Goal: Information Seeking & Learning: Learn about a topic

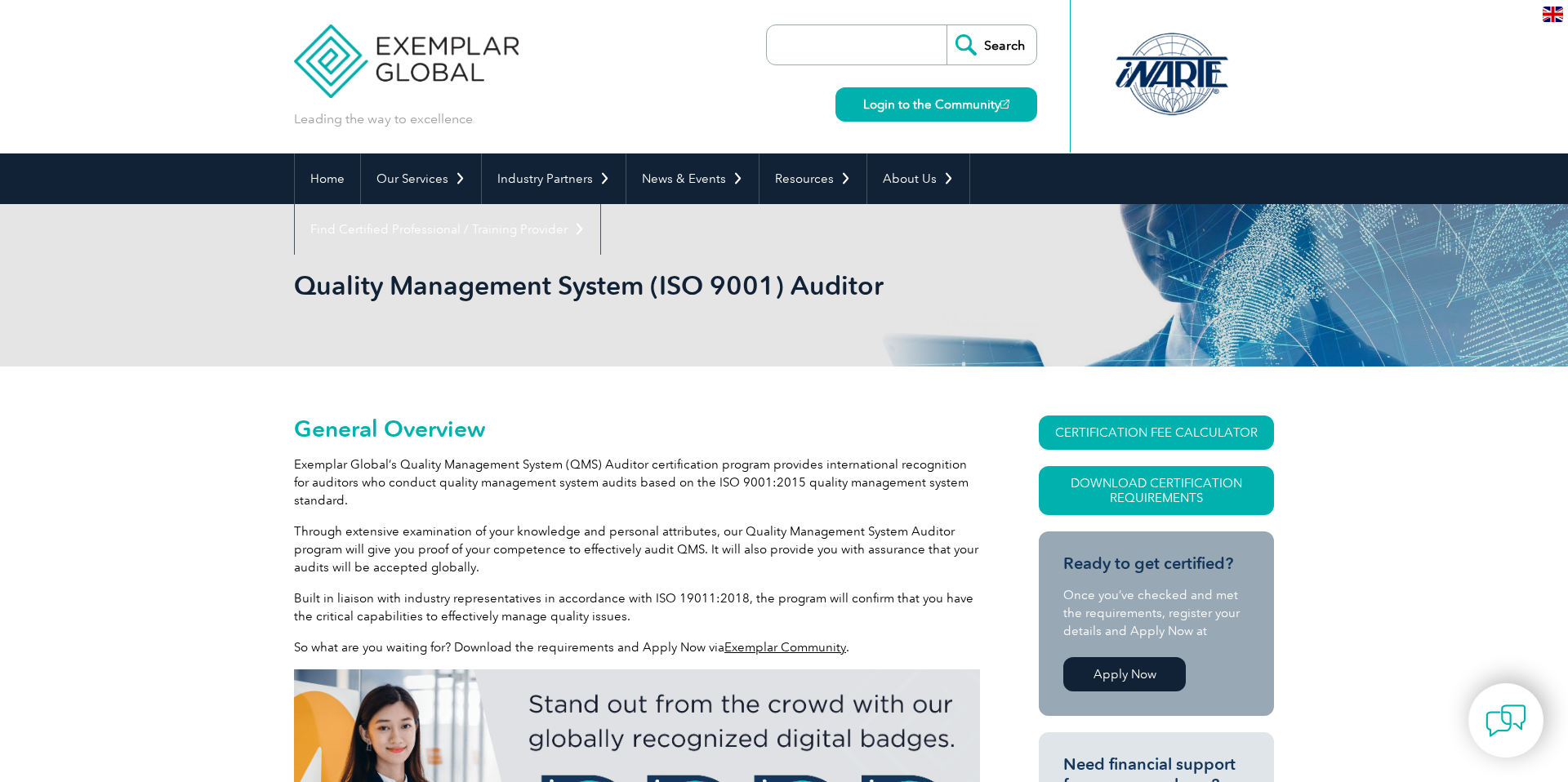
scroll to position [51, 0]
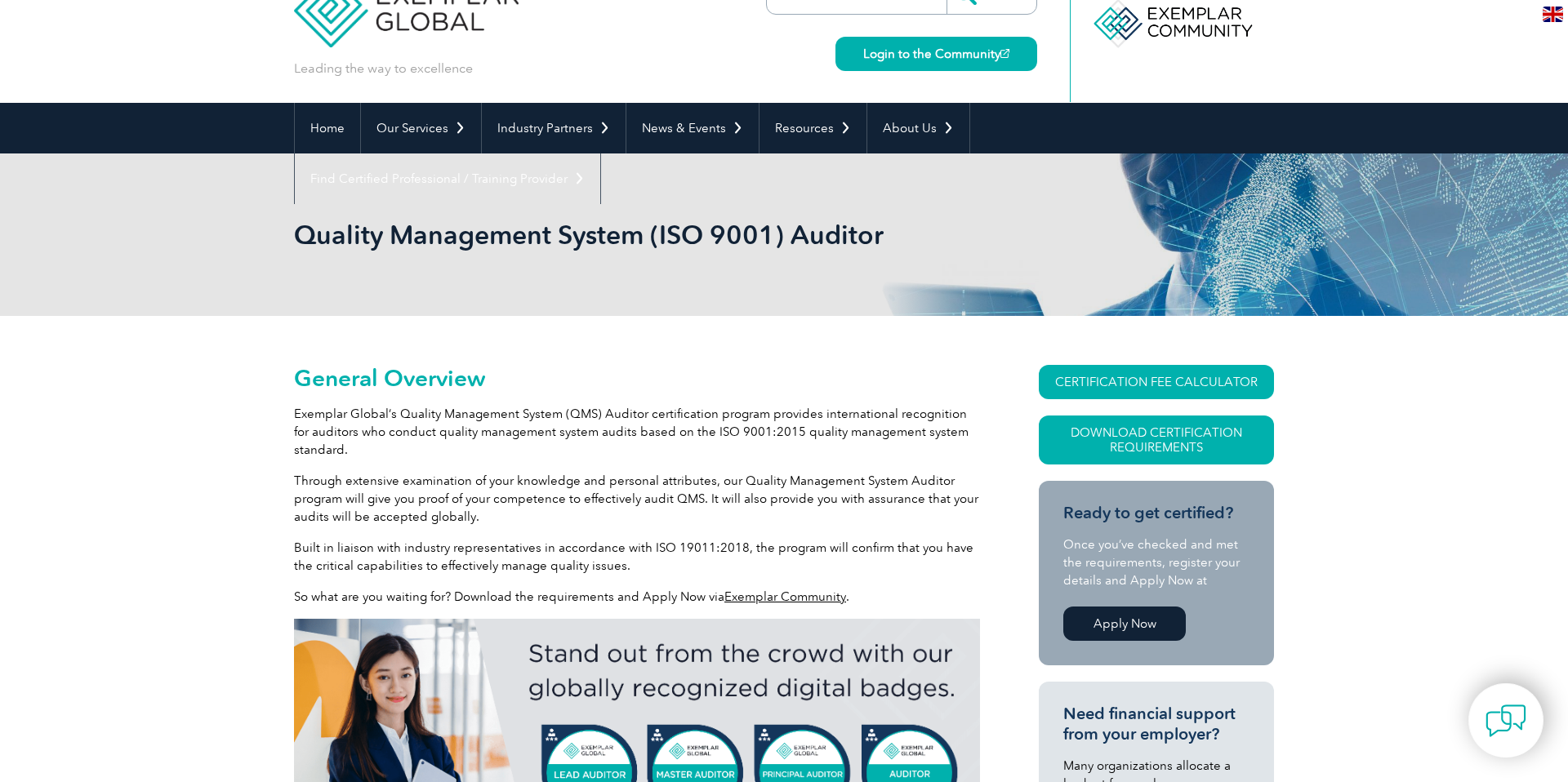
click at [1102, 628] on link "Apply Now" at bounding box center [1124, 623] width 122 height 34
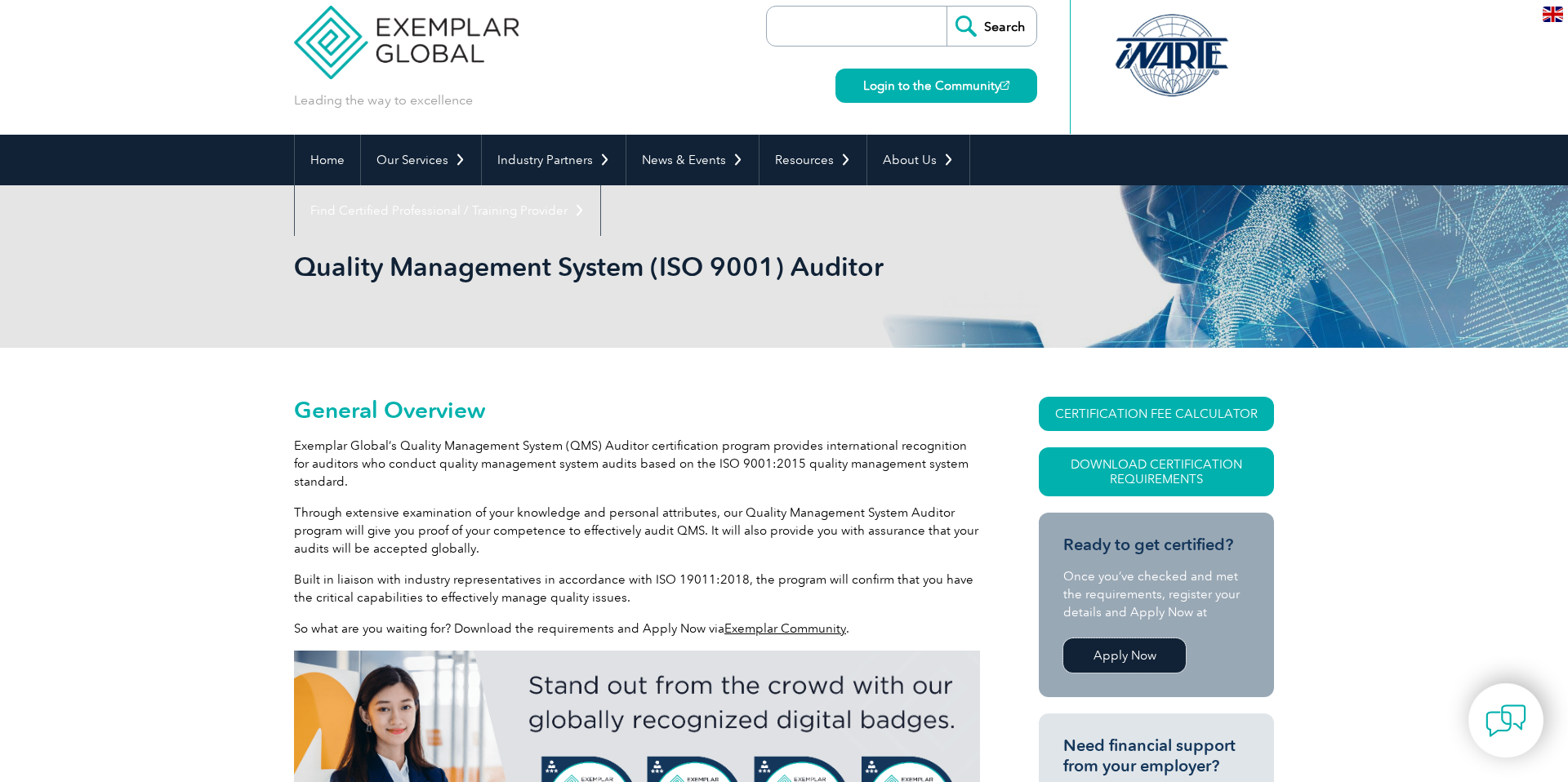
scroll to position [0, 0]
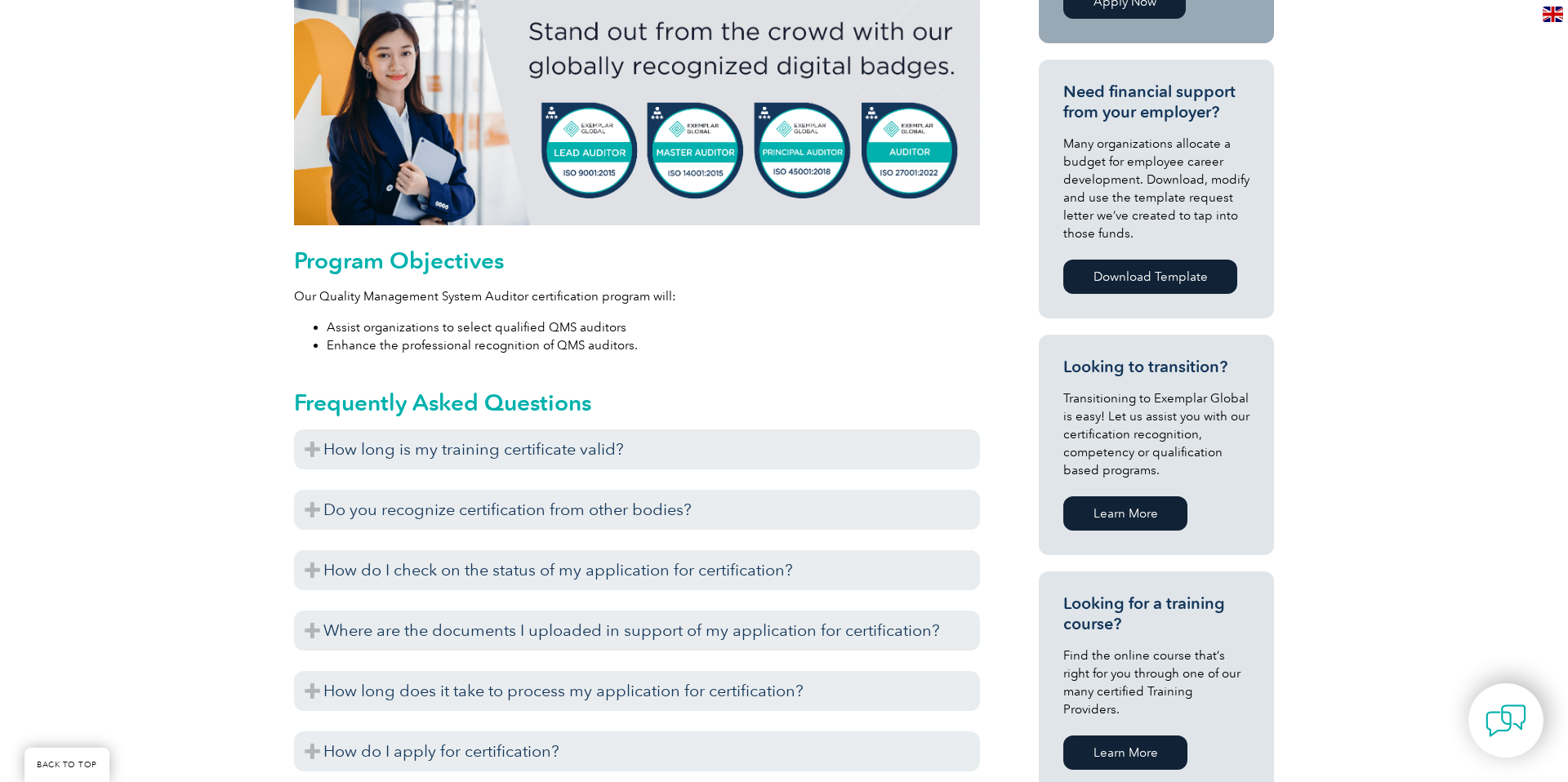
scroll to position [676, 0]
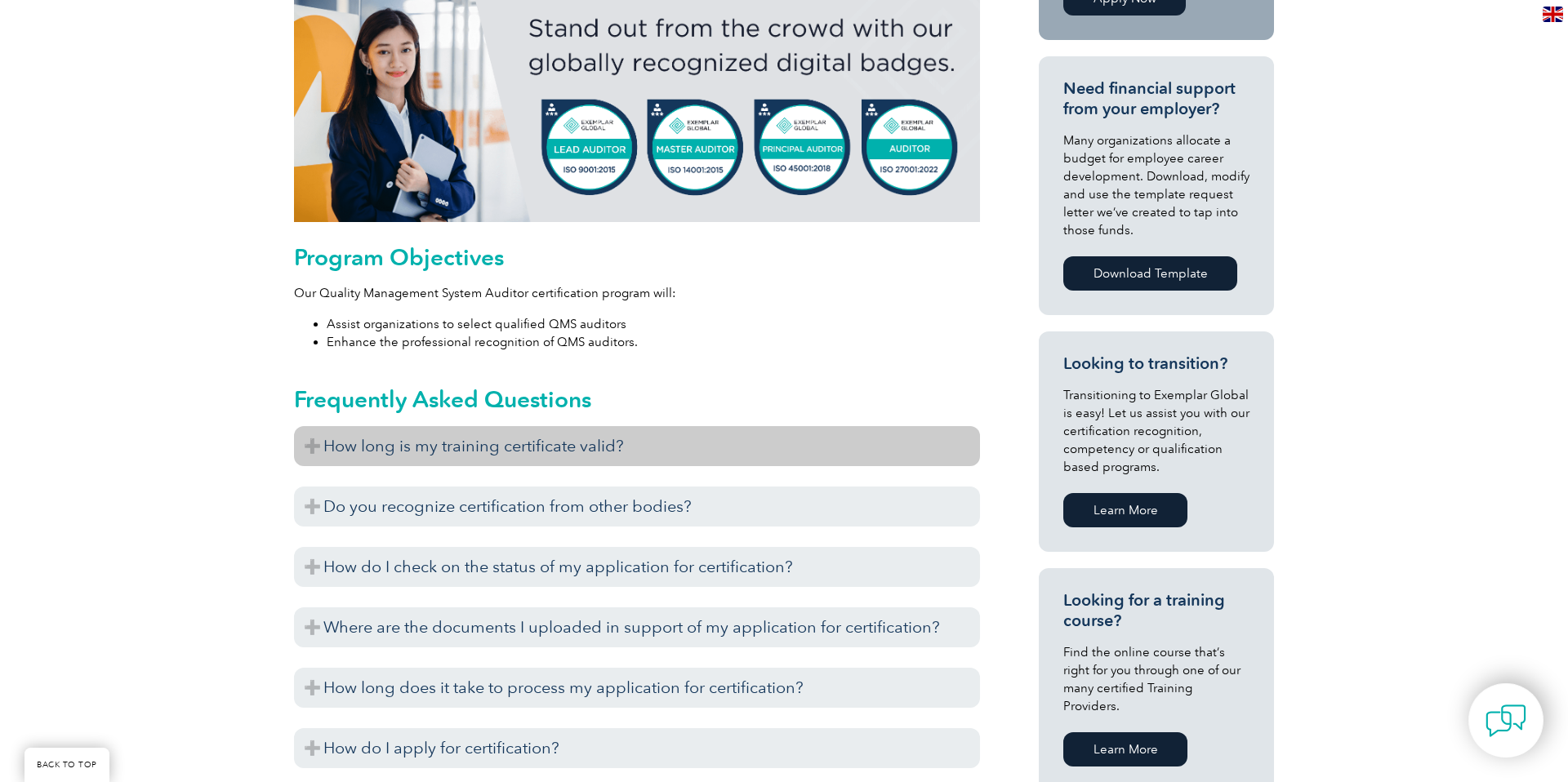
click at [550, 451] on h3 "How long is my training certificate valid?" at bounding box center [637, 445] width 686 height 40
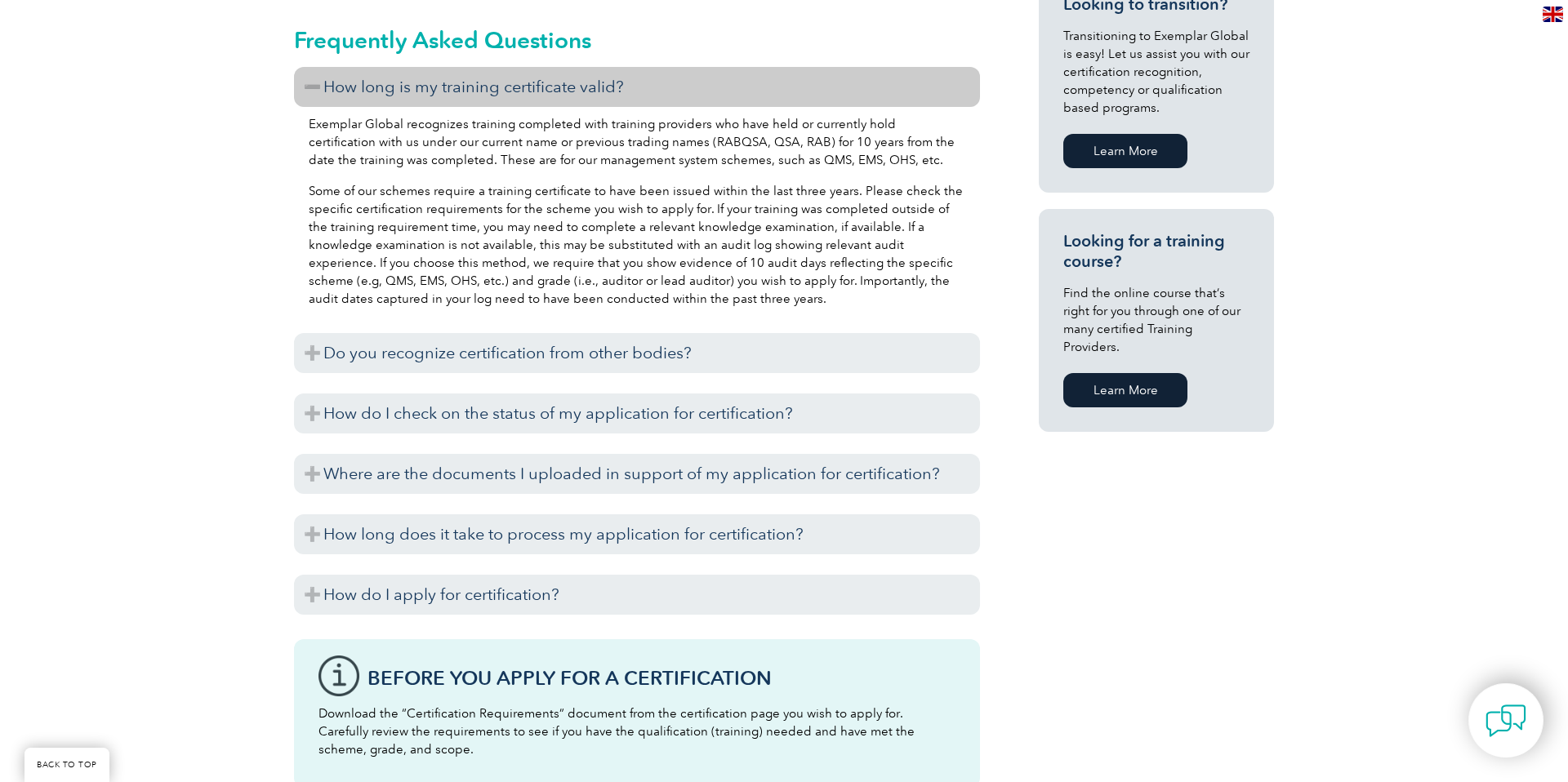
scroll to position [1300, 0]
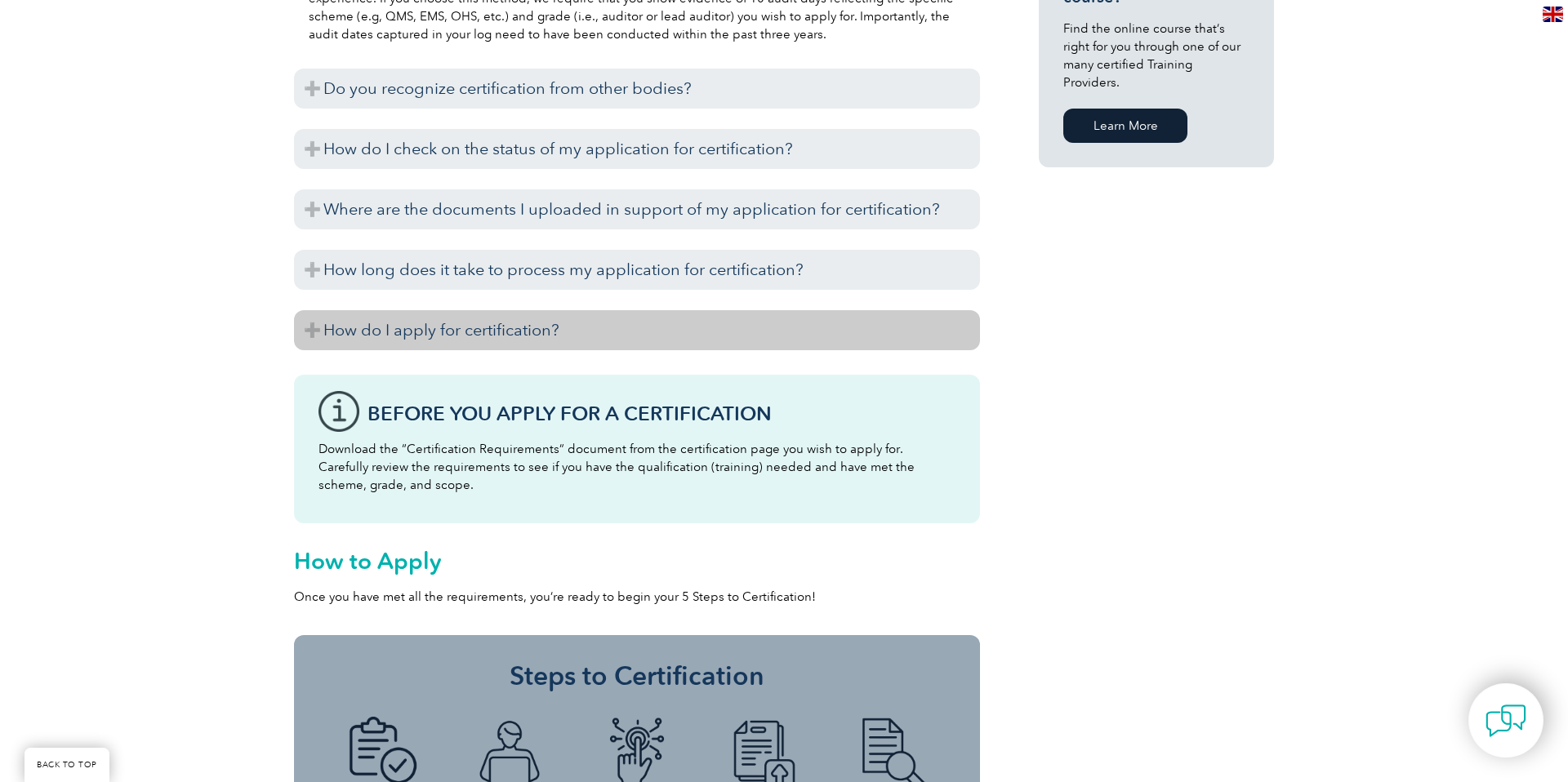
click at [487, 328] on h3 "How do I apply for certification?" at bounding box center [637, 329] width 686 height 40
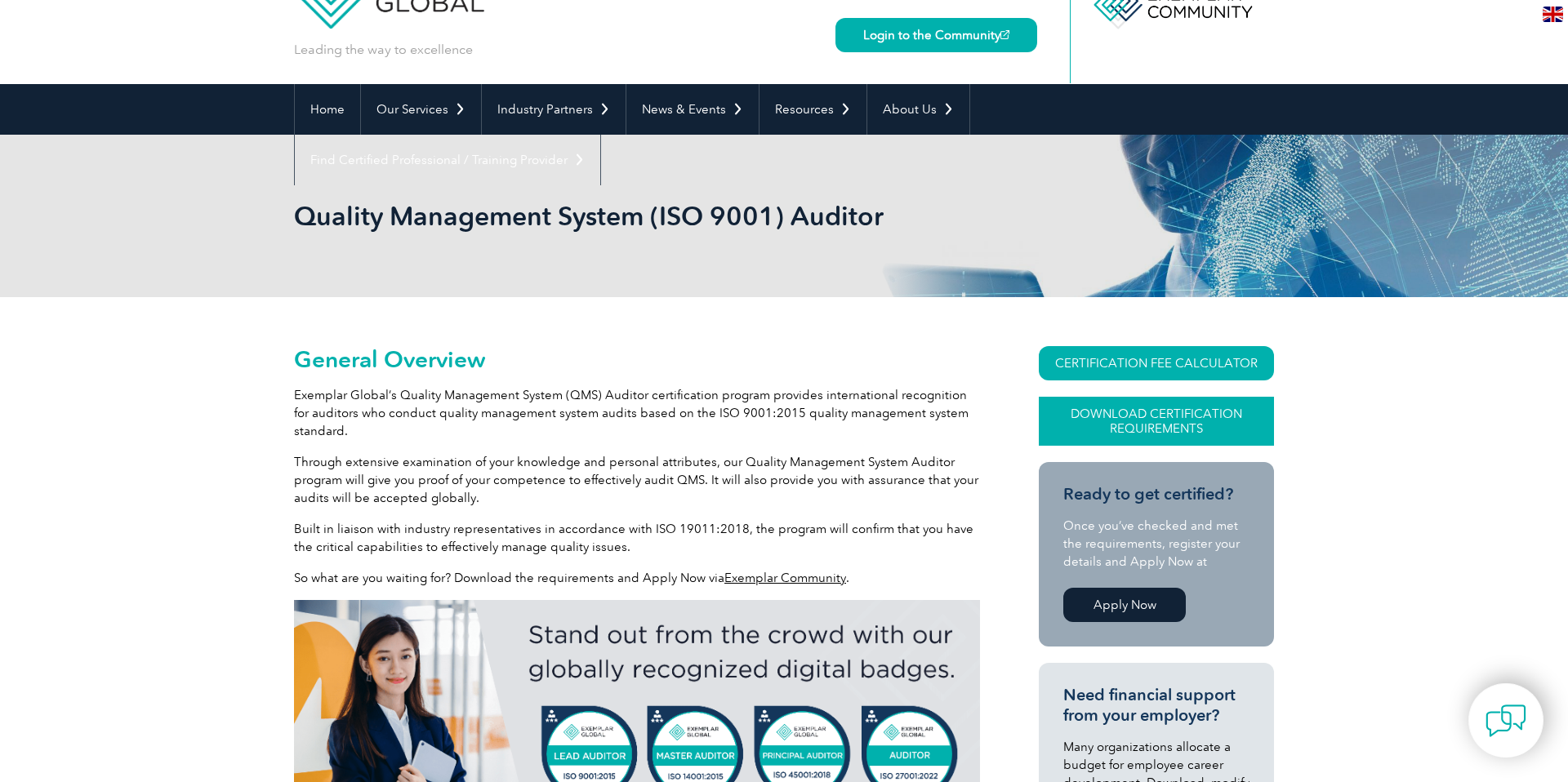
scroll to position [0, 0]
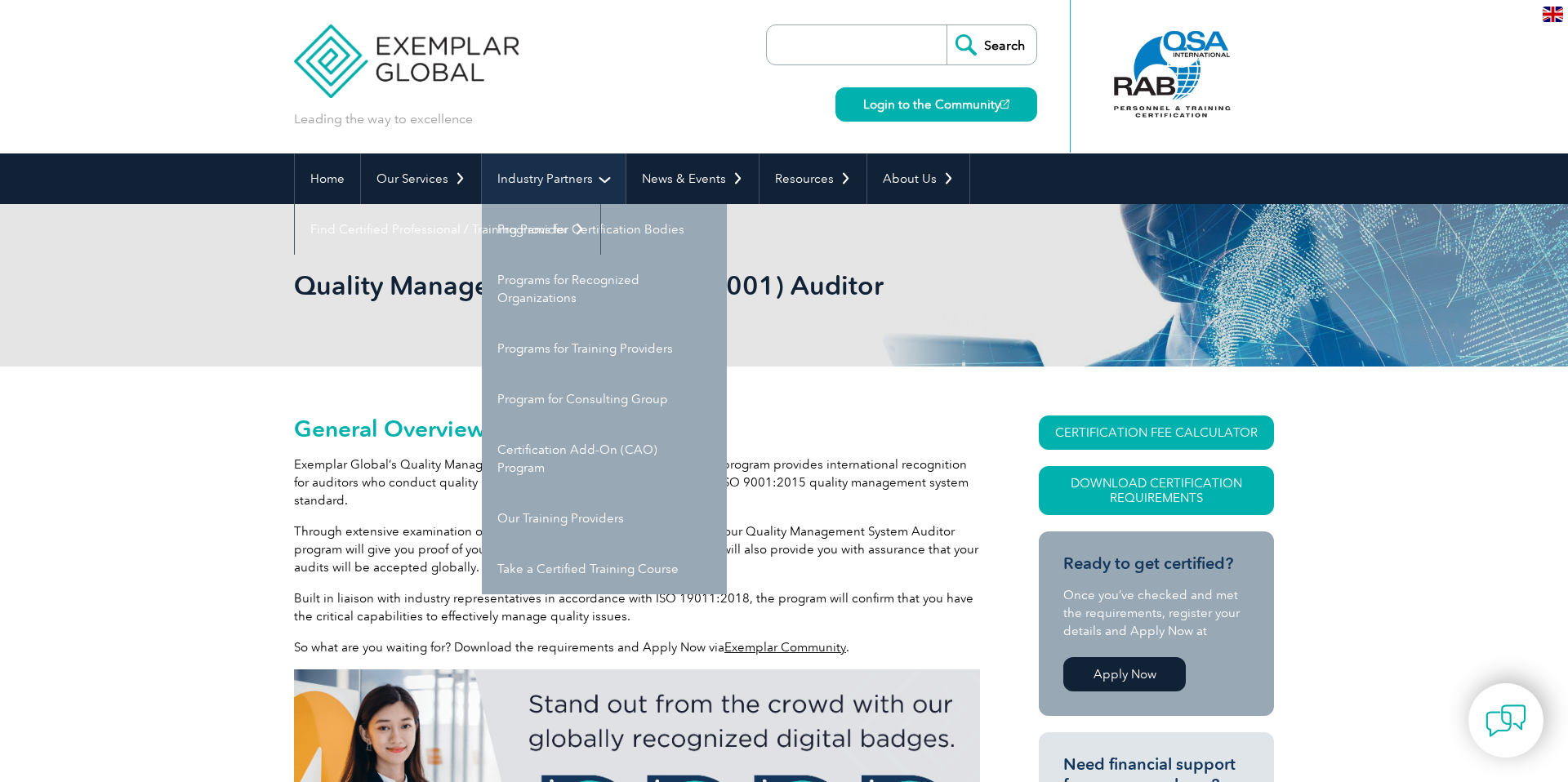
click at [587, 180] on link "Industry Partners" at bounding box center [554, 179] width 144 height 51
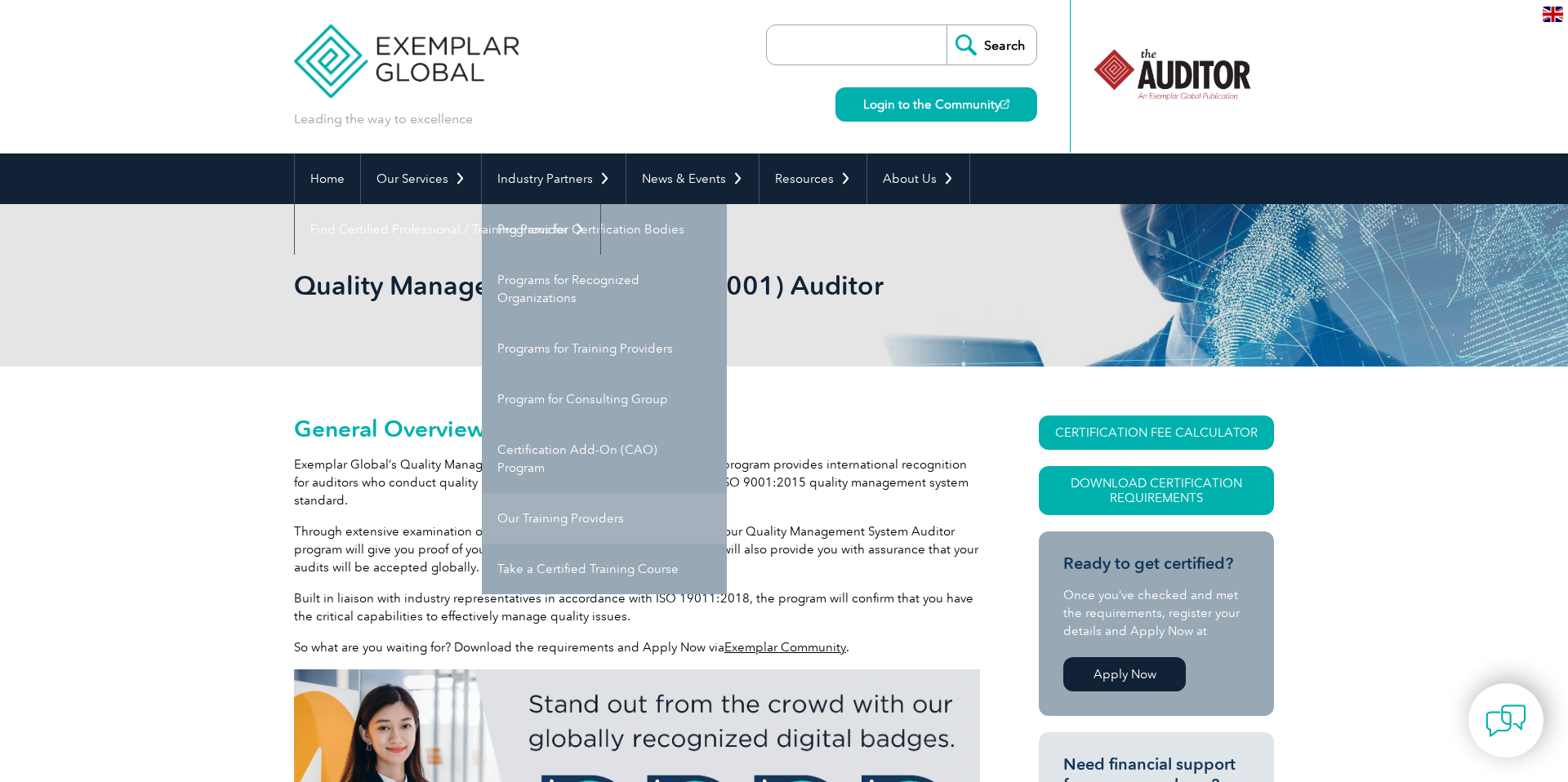
click at [564, 519] on link "Our Training Providers" at bounding box center [605, 518] width 245 height 51
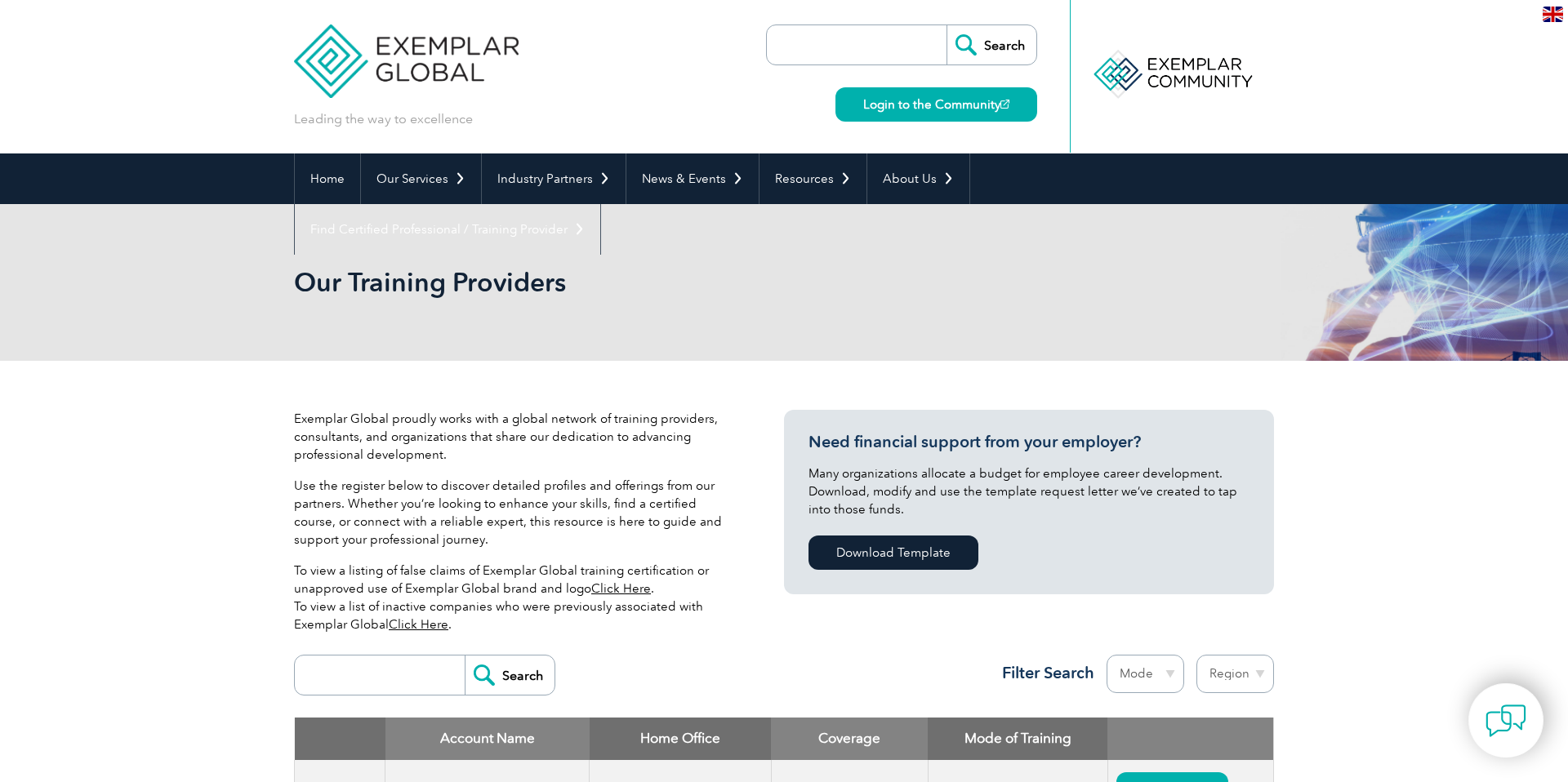
click at [706, 294] on h2 "Our Training Providers" at bounding box center [637, 282] width 686 height 26
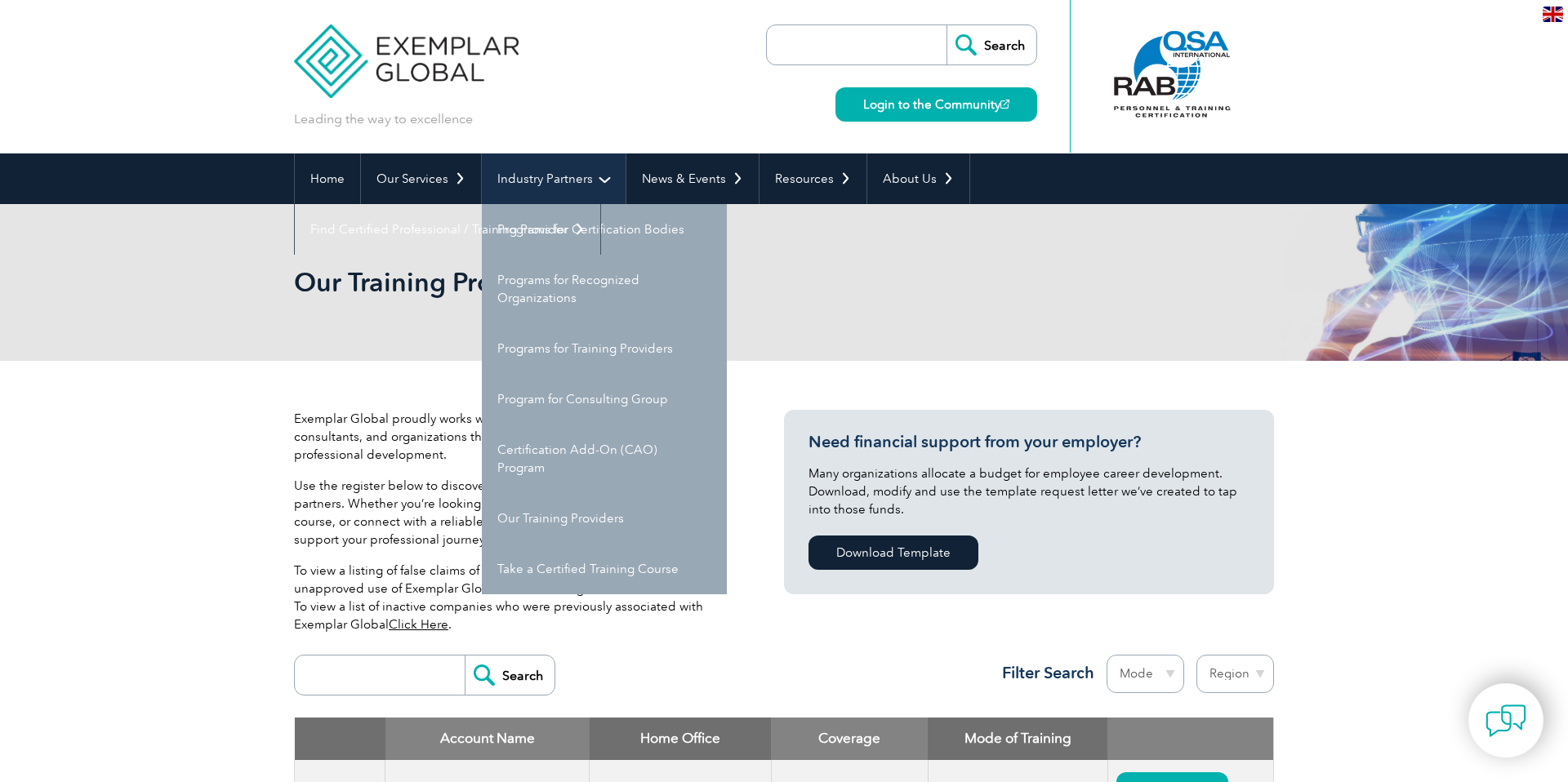
click at [604, 171] on link "Industry Partners" at bounding box center [554, 179] width 144 height 51
click at [588, 570] on link "Take a Certified Training Course" at bounding box center [605, 569] width 245 height 51
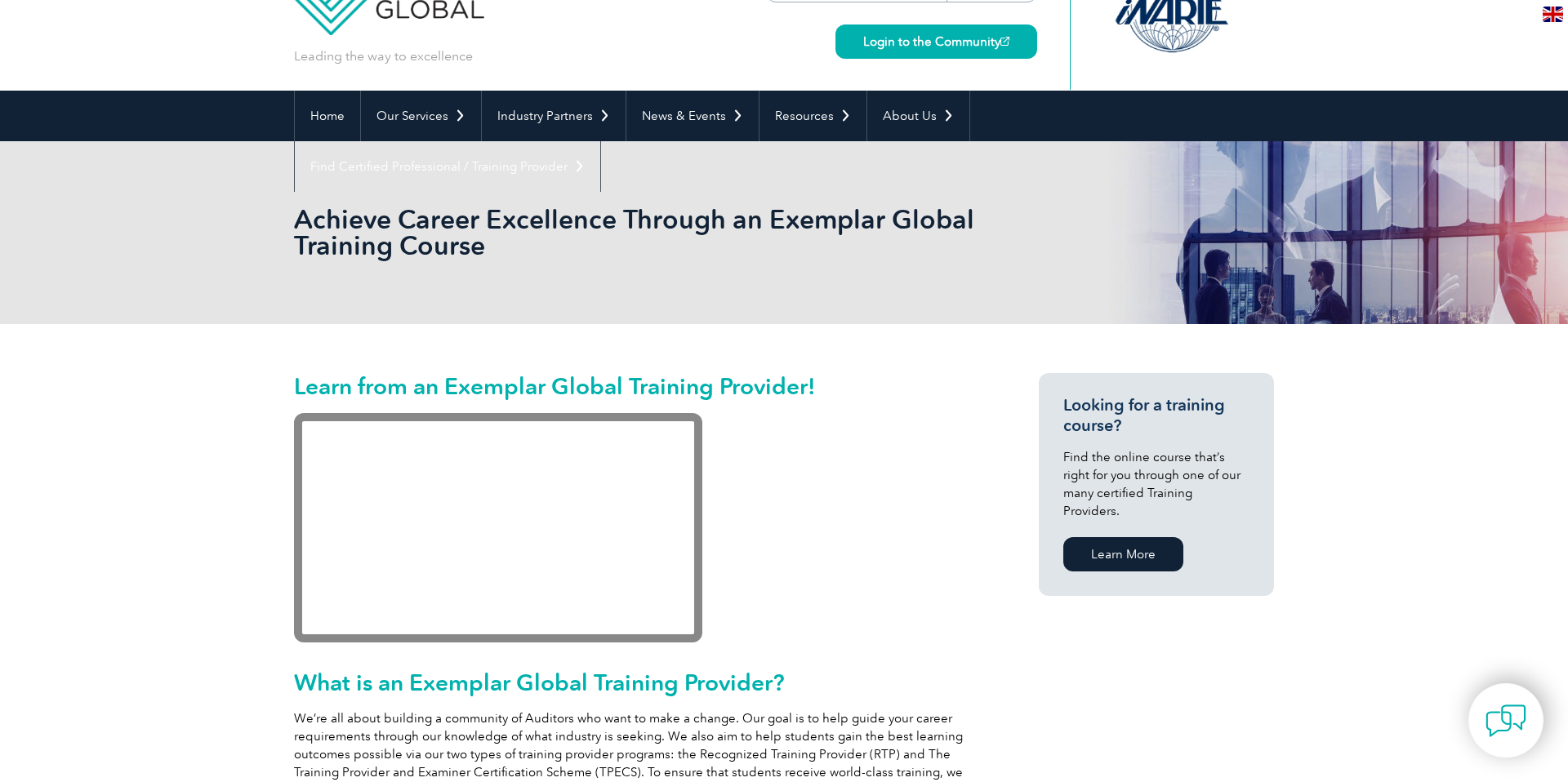
scroll to position [63, 0]
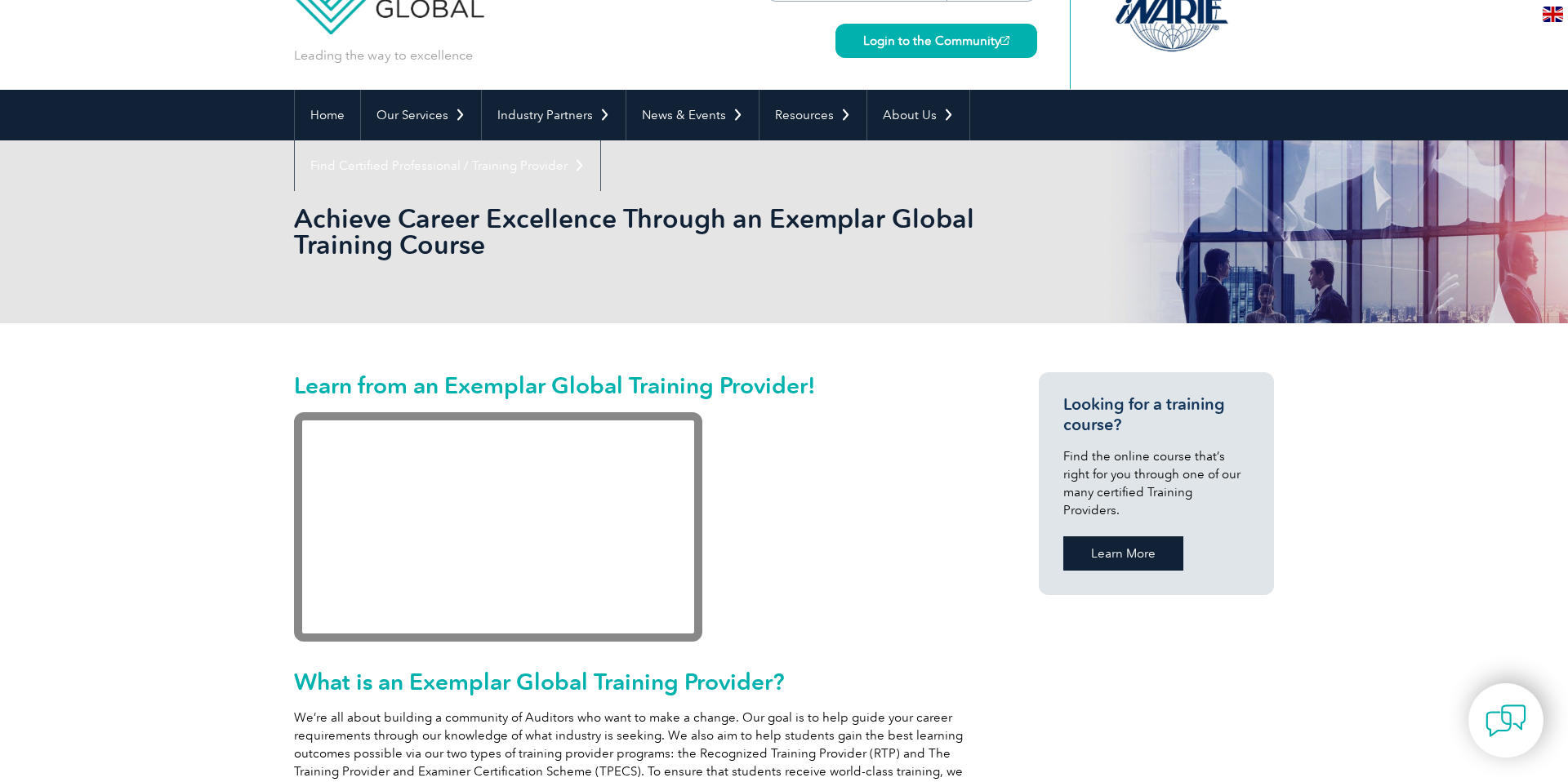
click at [1154, 537] on link "Learn More" at bounding box center [1123, 553] width 120 height 34
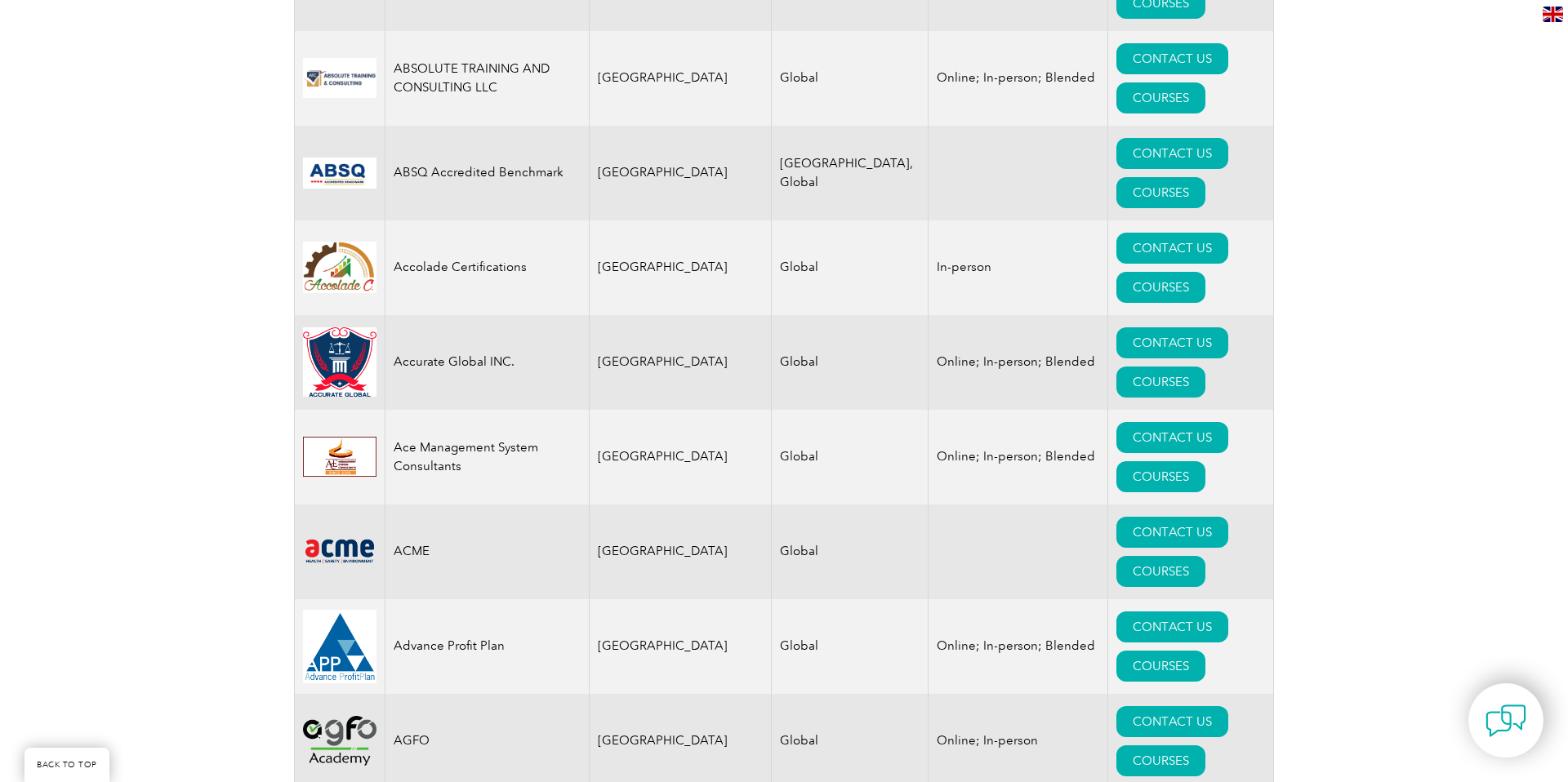
scroll to position [928, 0]
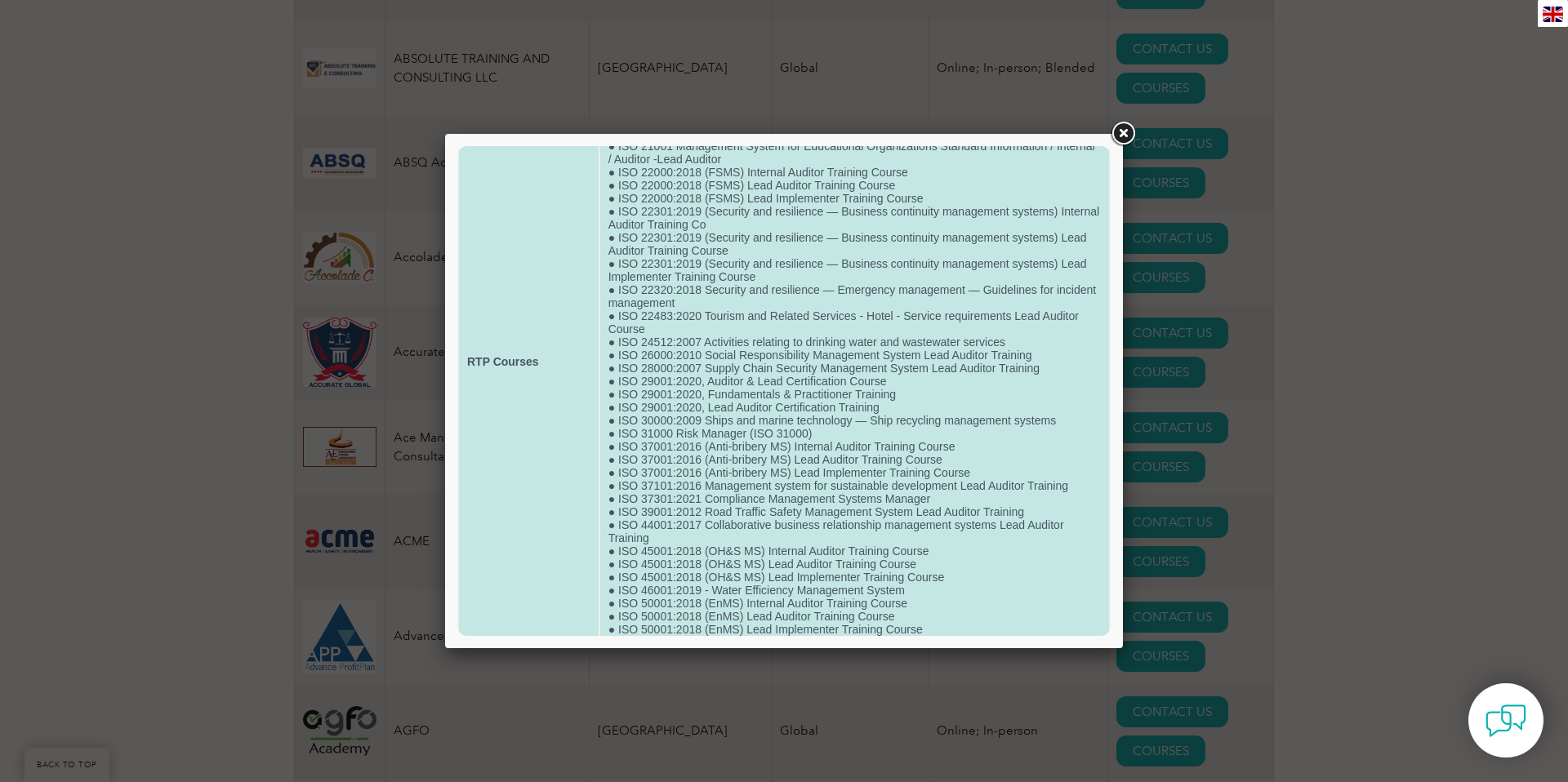
scroll to position [561, 0]
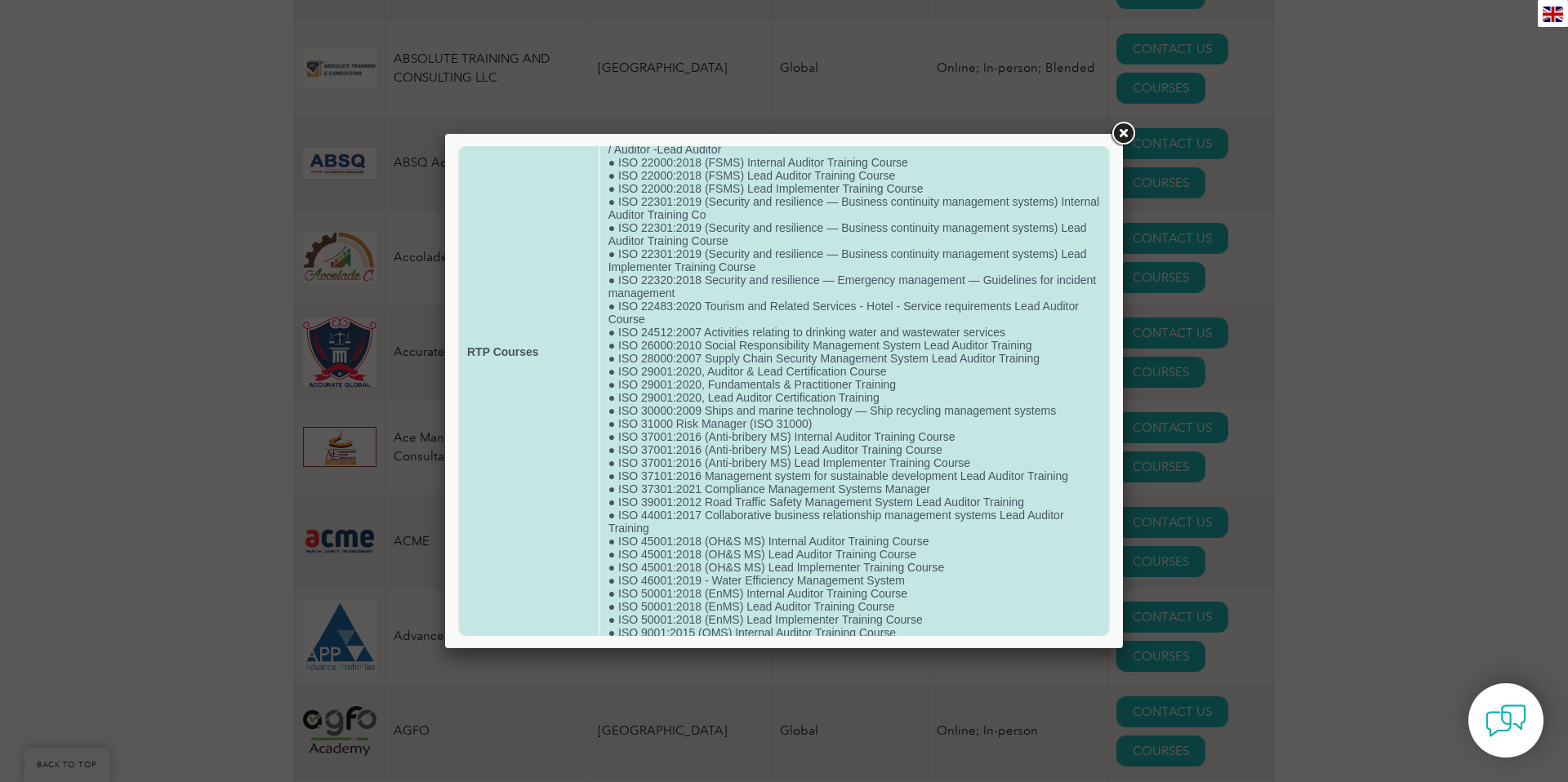
click at [652, 557] on td "● • OIC/SMIIC 1:2019 General Requirements for Halal Food ● API Q1 Certification…" at bounding box center [855, 352] width 509 height 1420
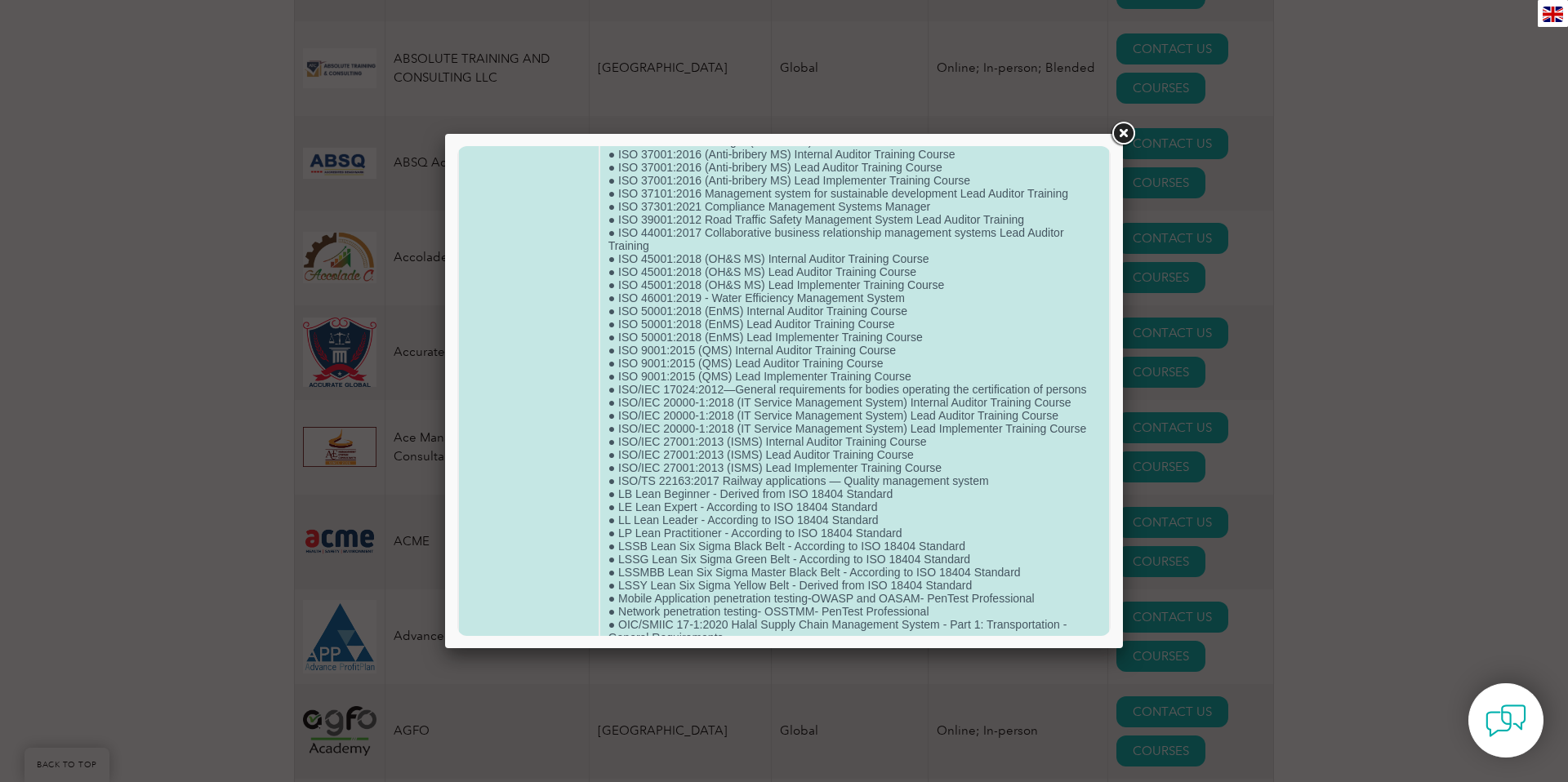
scroll to position [834, 0]
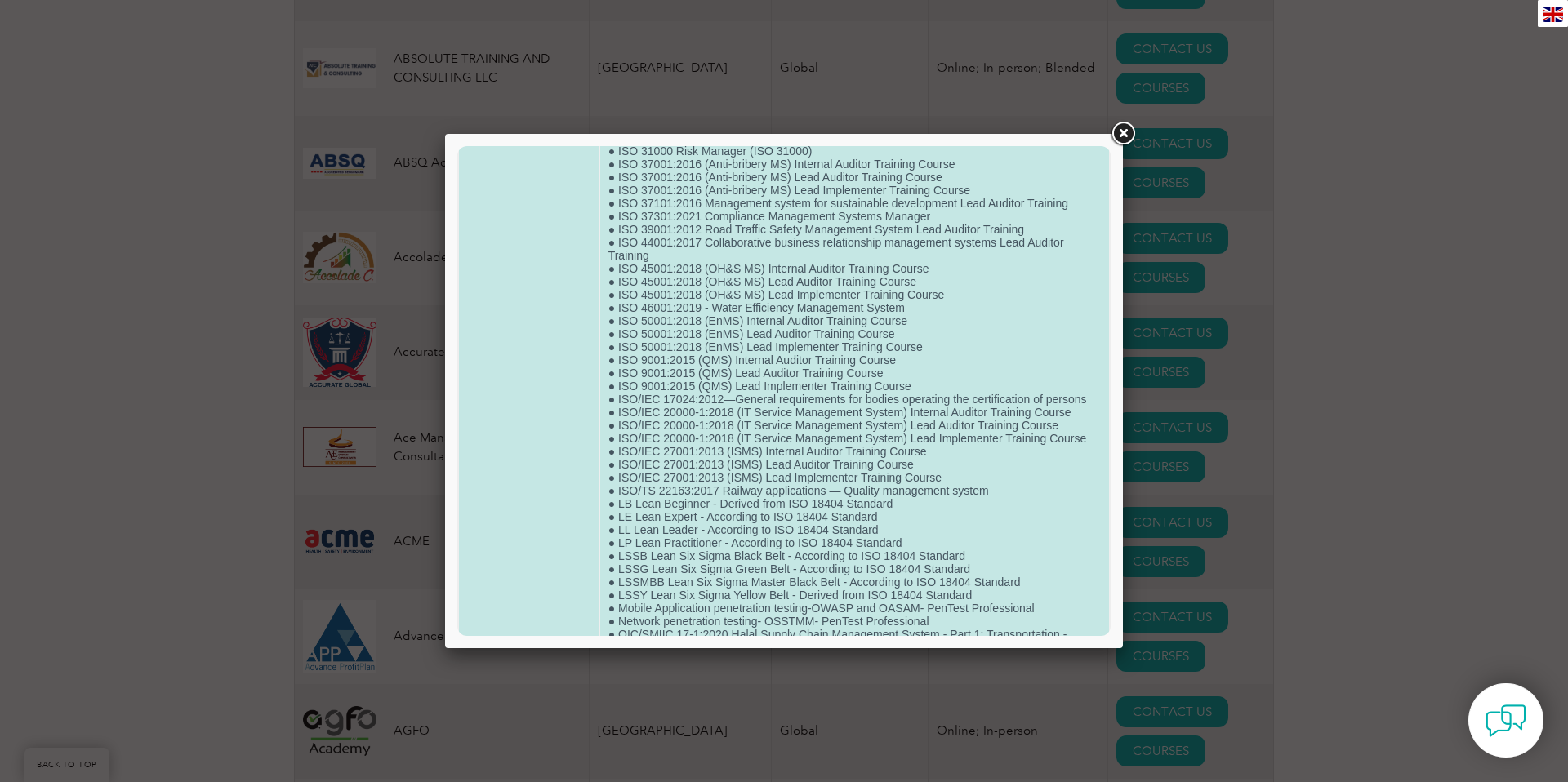
click at [711, 370] on td "● • OIC/SMIIC 1:2019 General Requirements for Halal Food ● API Q1 Certification…" at bounding box center [855, 79] width 509 height 1420
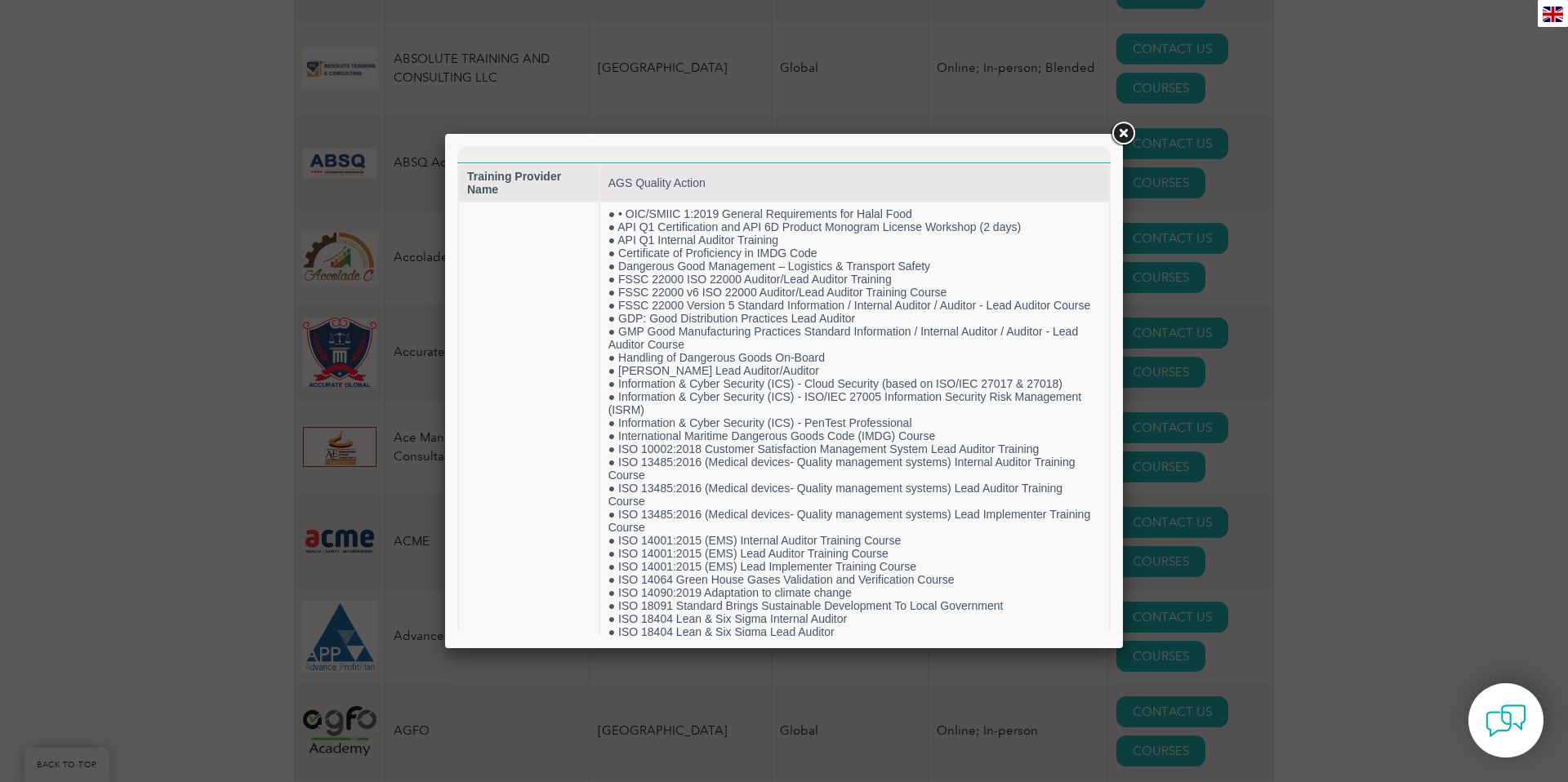
click at [1124, 129] on link at bounding box center [1122, 134] width 29 height 29
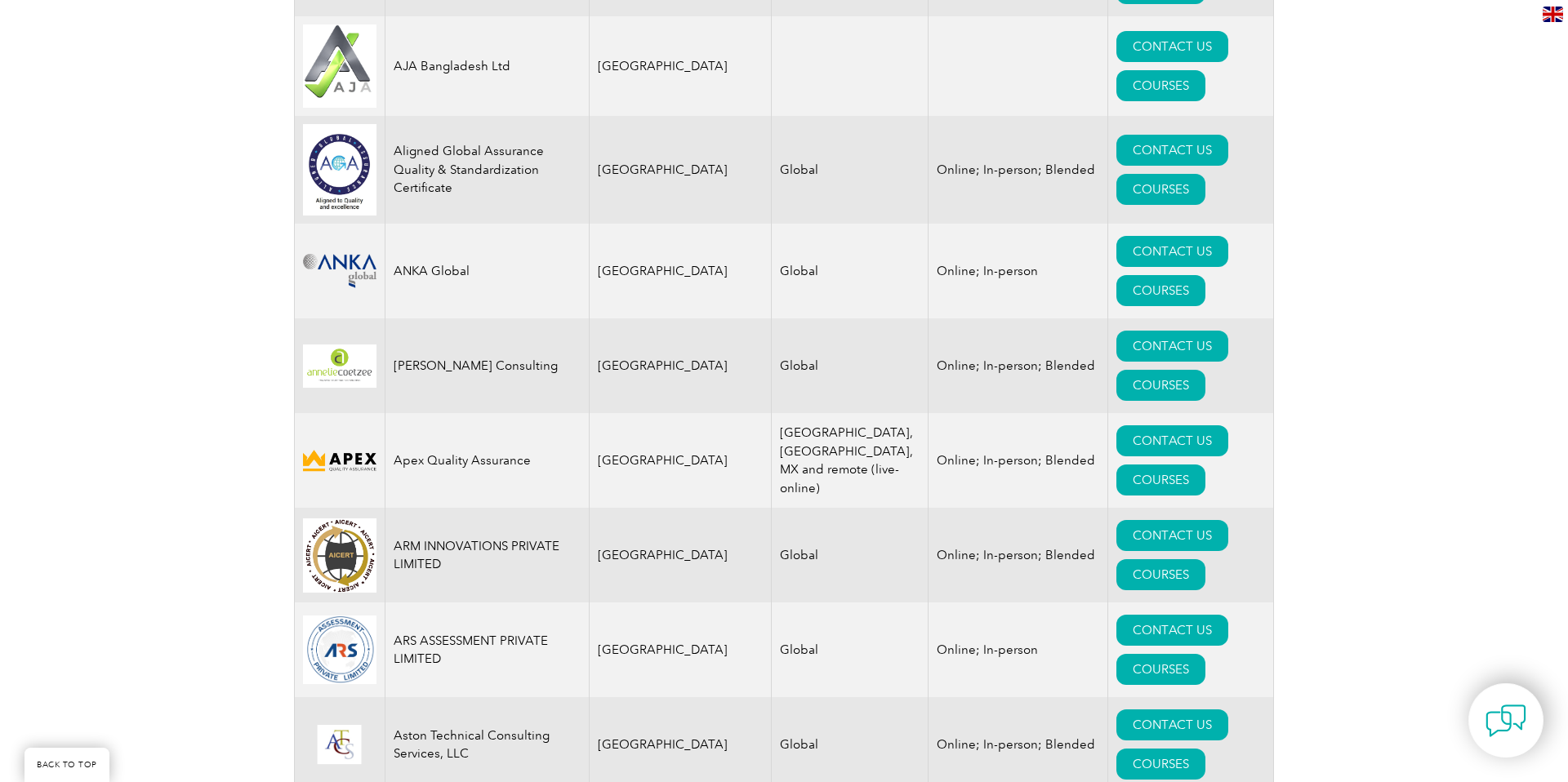
scroll to position [1884, 0]
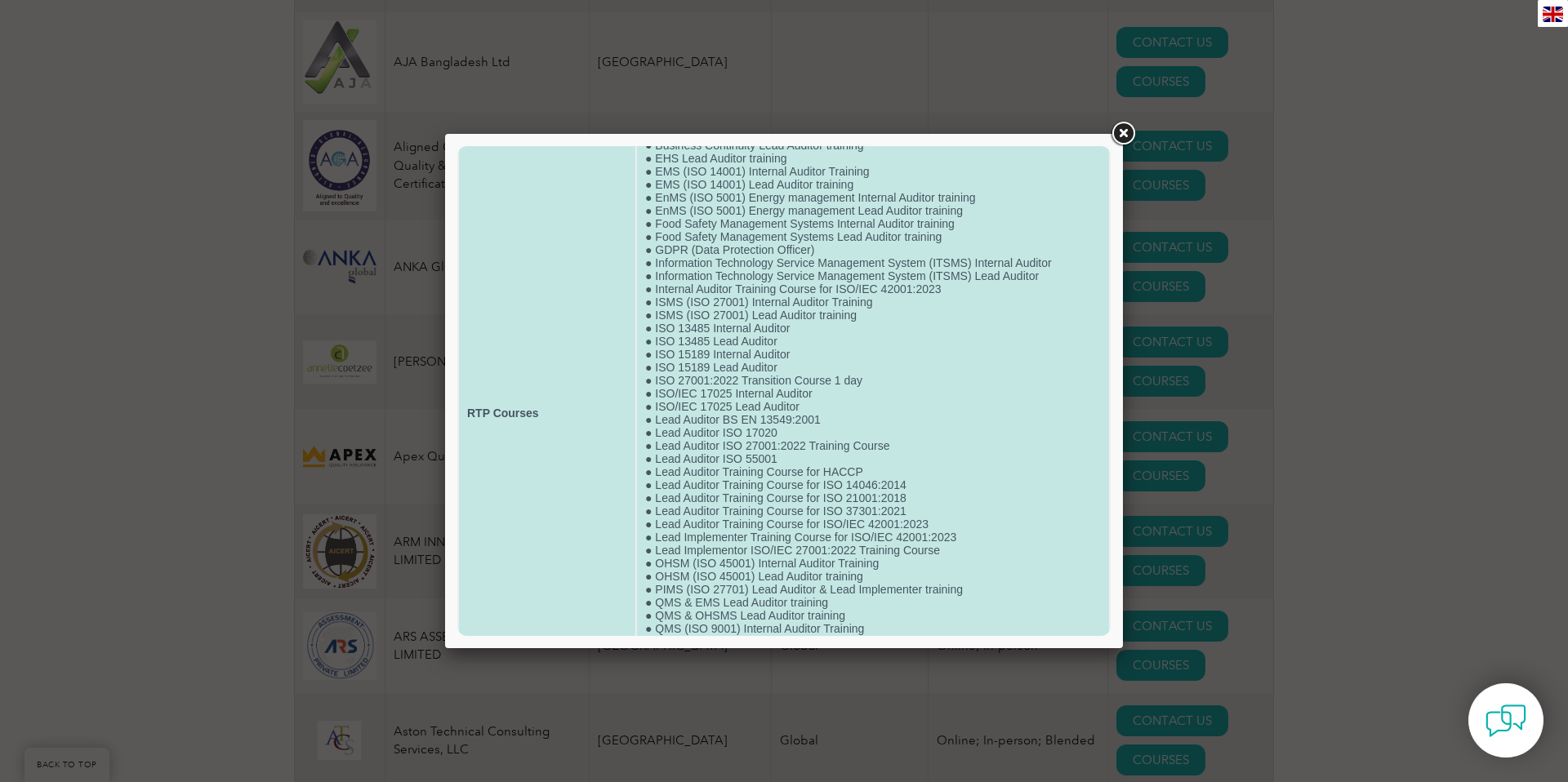
scroll to position [115, 0]
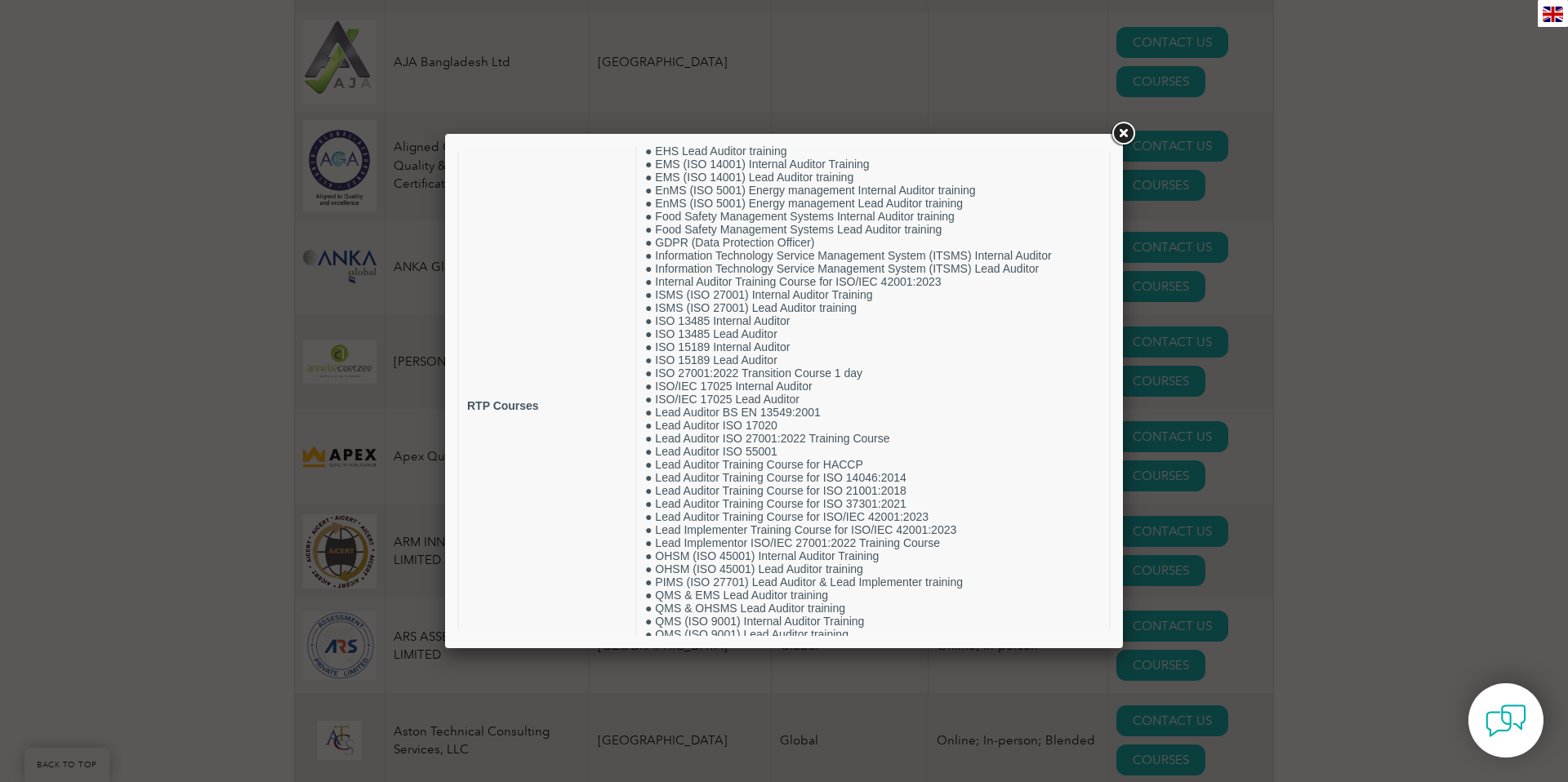
click at [1122, 128] on link at bounding box center [1122, 134] width 29 height 29
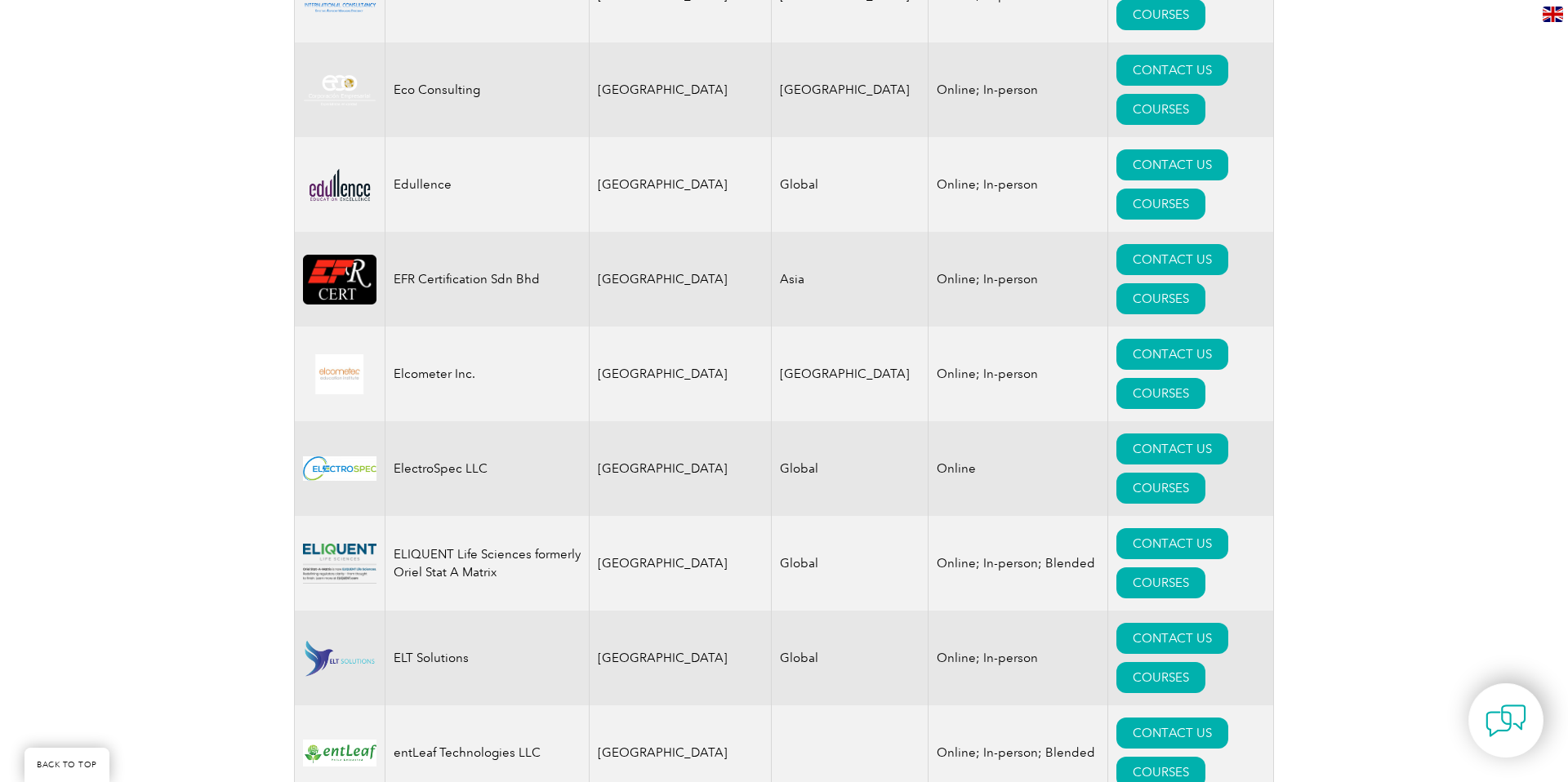
scroll to position [7513, 0]
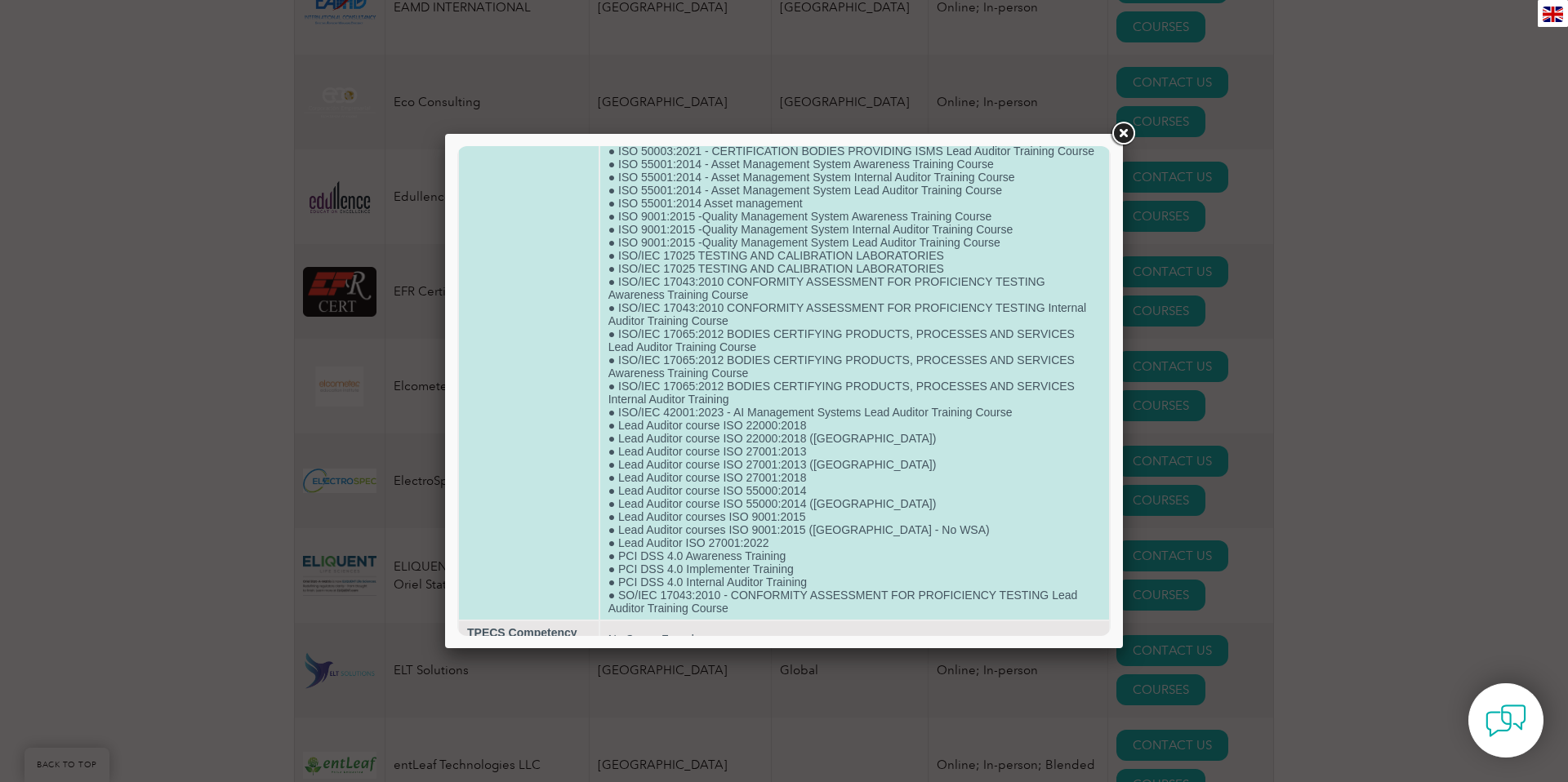
scroll to position [2082, 0]
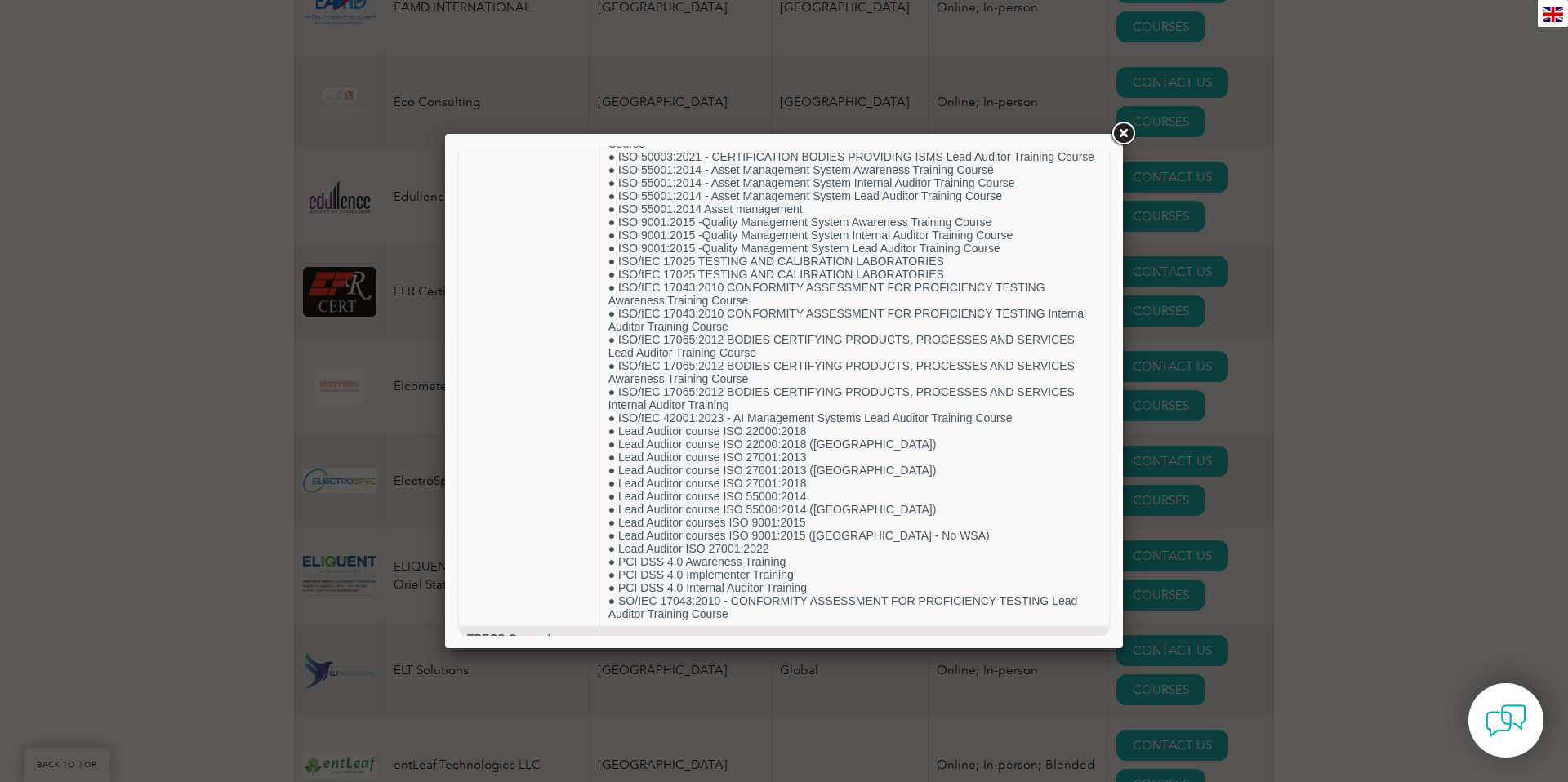
click at [1122, 132] on link at bounding box center [1122, 134] width 29 height 29
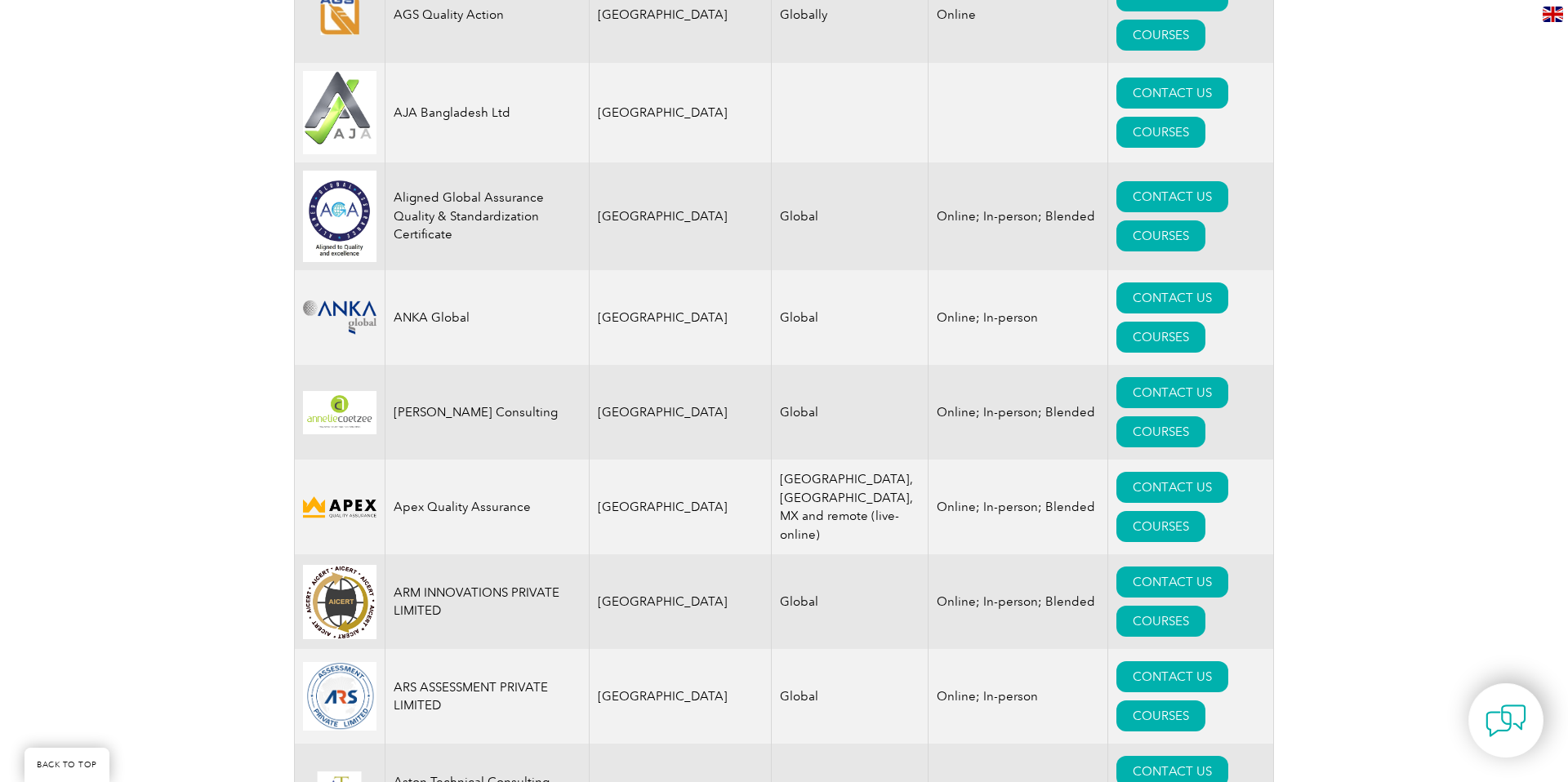
scroll to position [1838, 0]
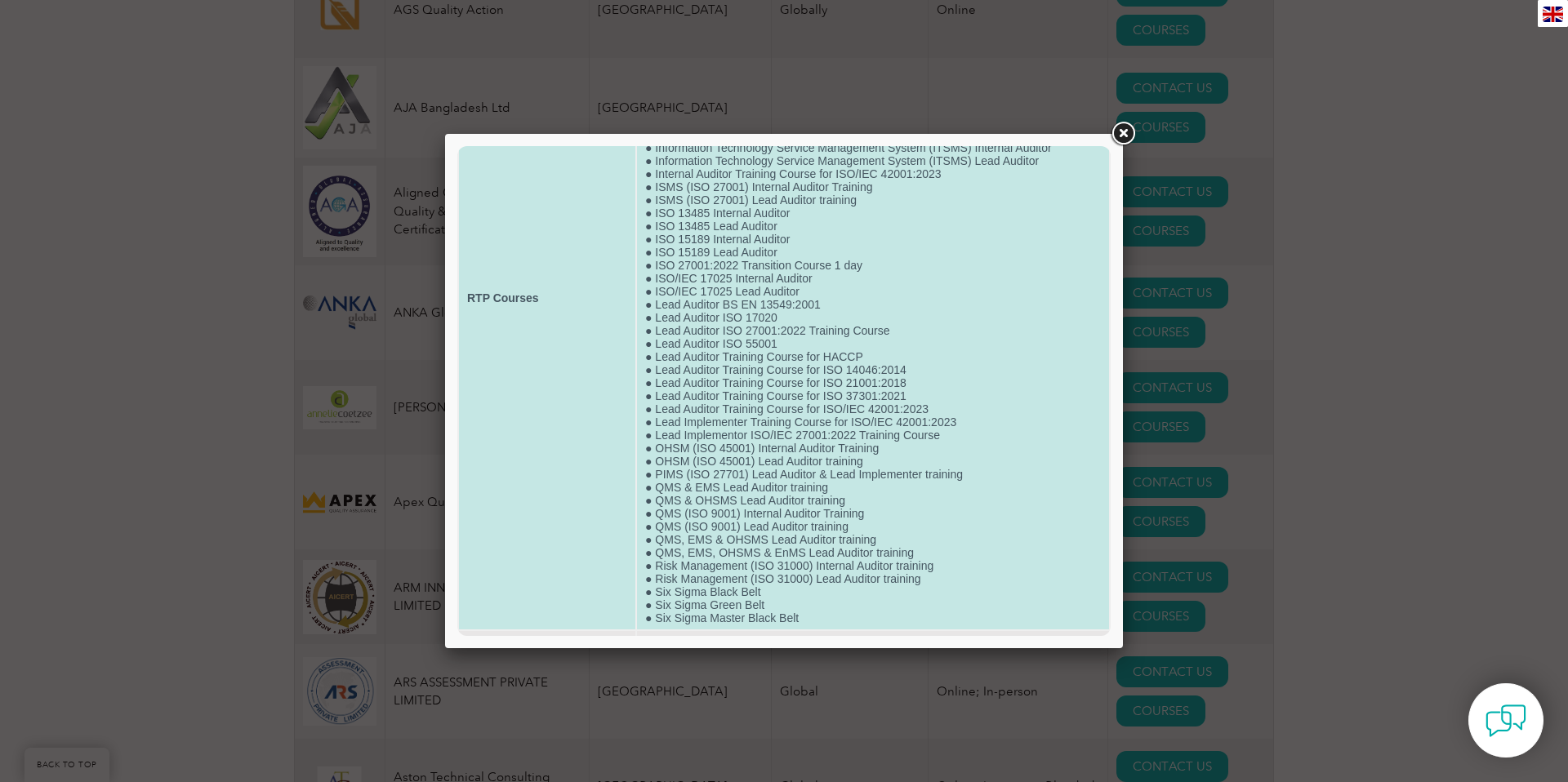
scroll to position [219, 0]
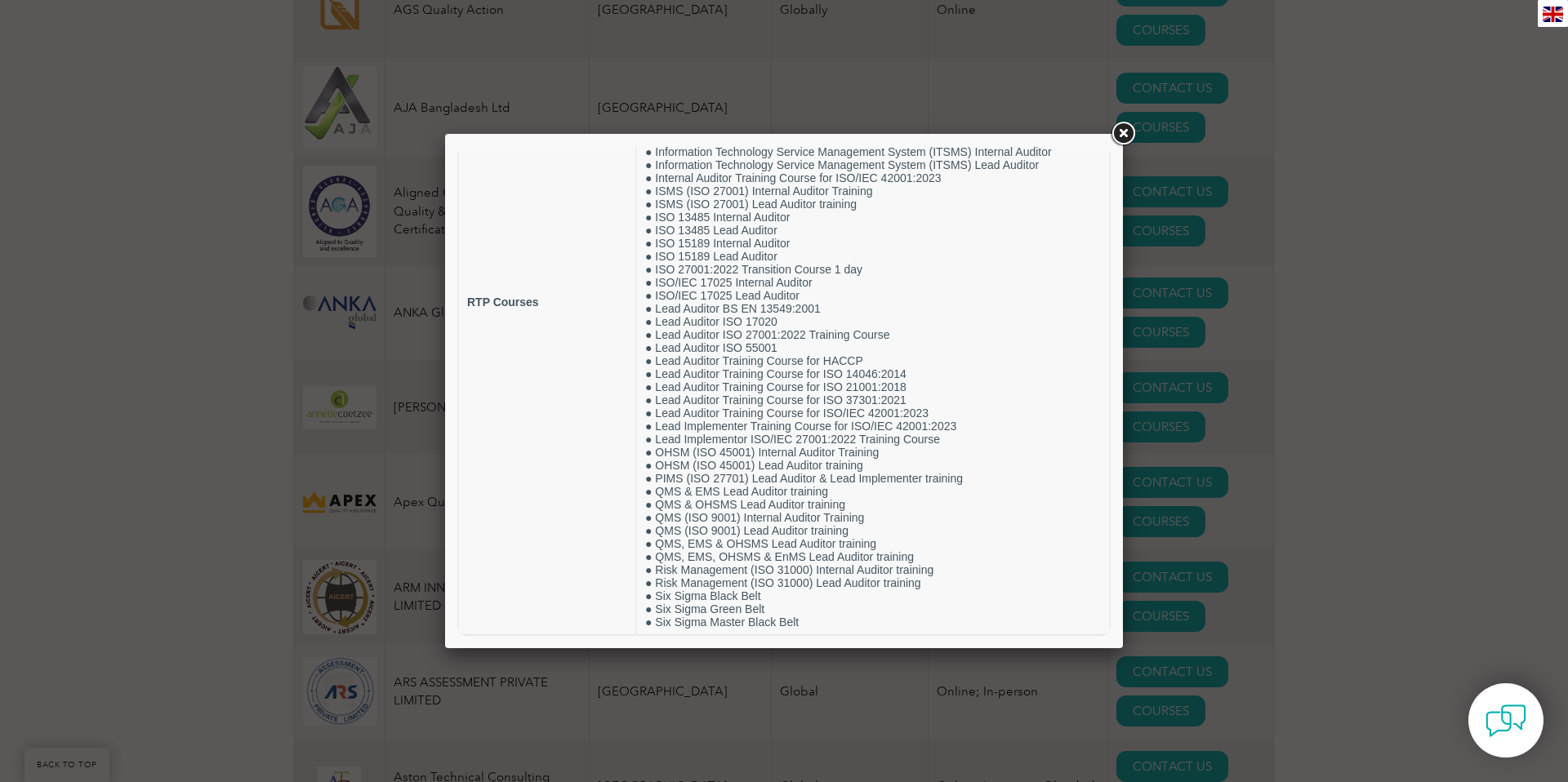
click at [1121, 136] on link at bounding box center [1122, 134] width 29 height 29
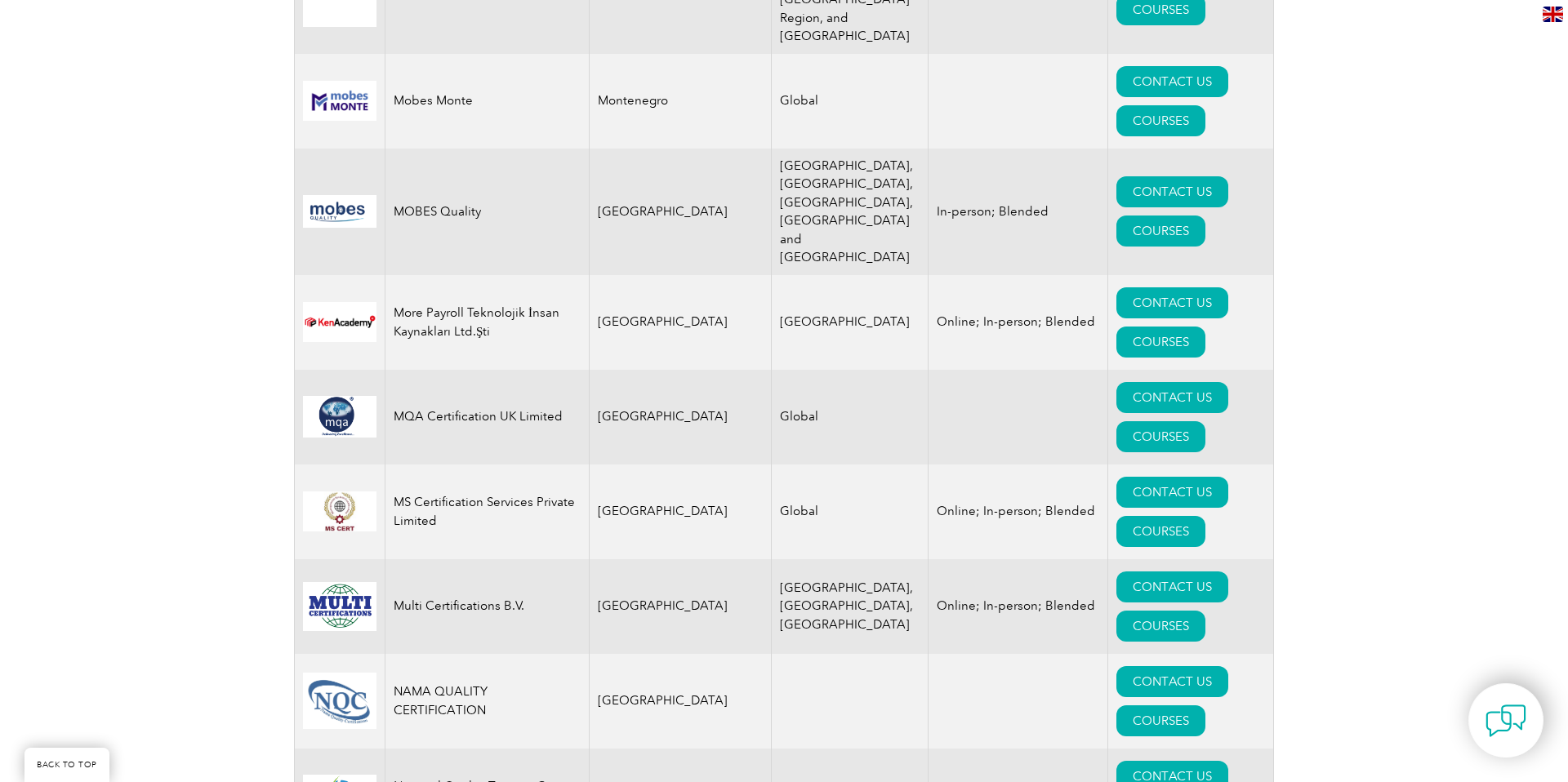
scroll to position [16572, 0]
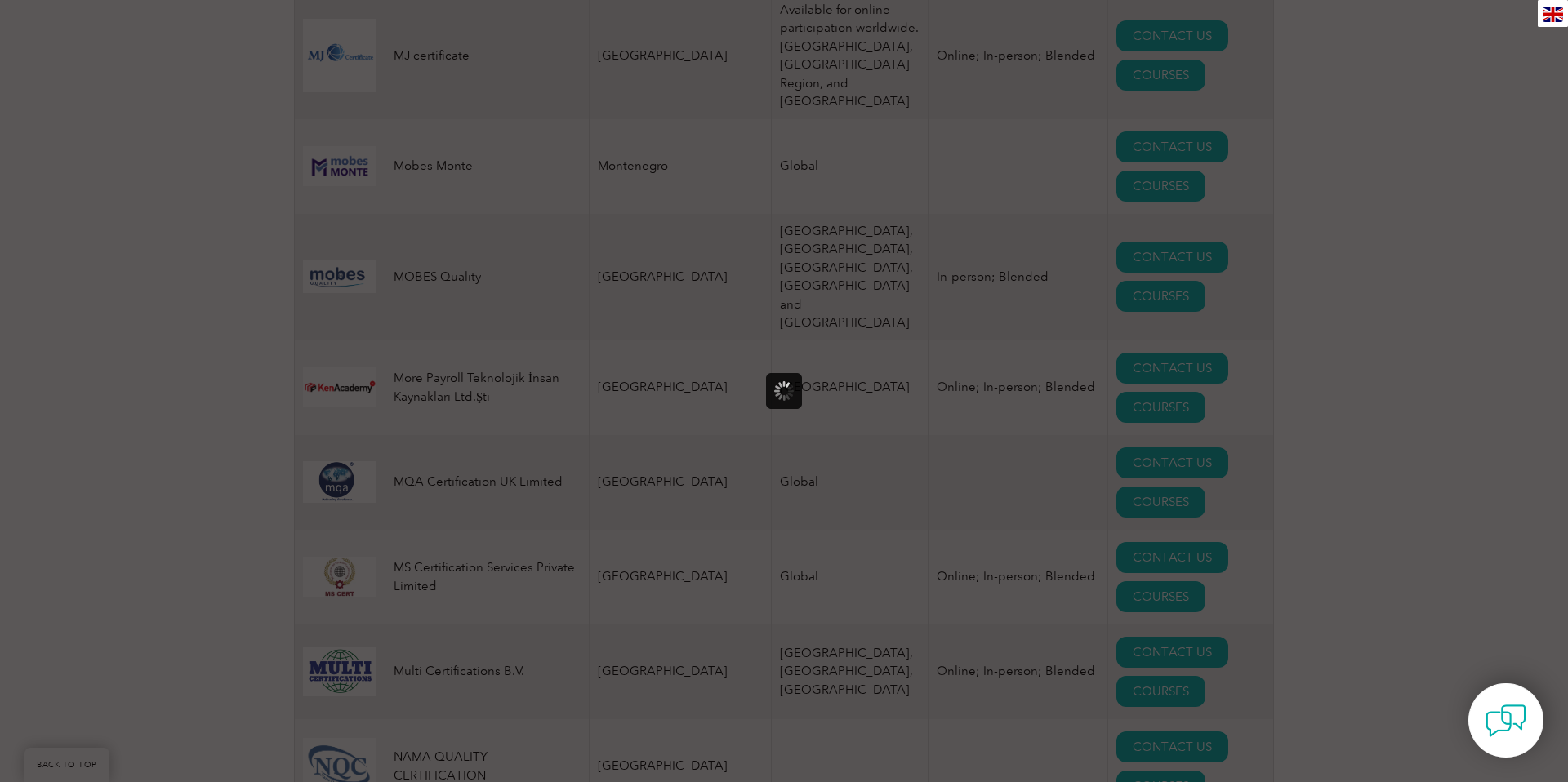
scroll to position [0, 0]
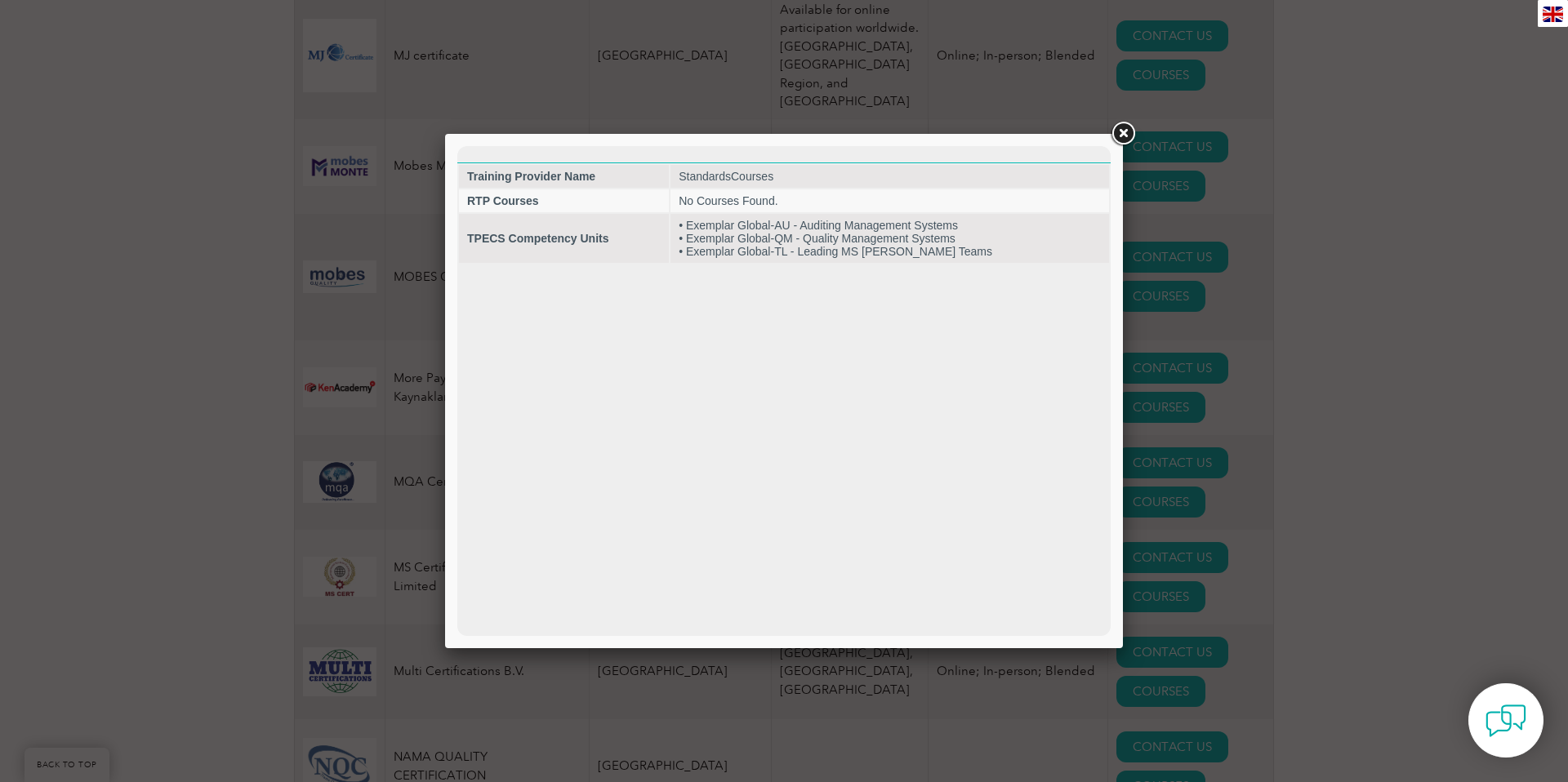
click at [1117, 133] on link at bounding box center [1122, 134] width 29 height 29
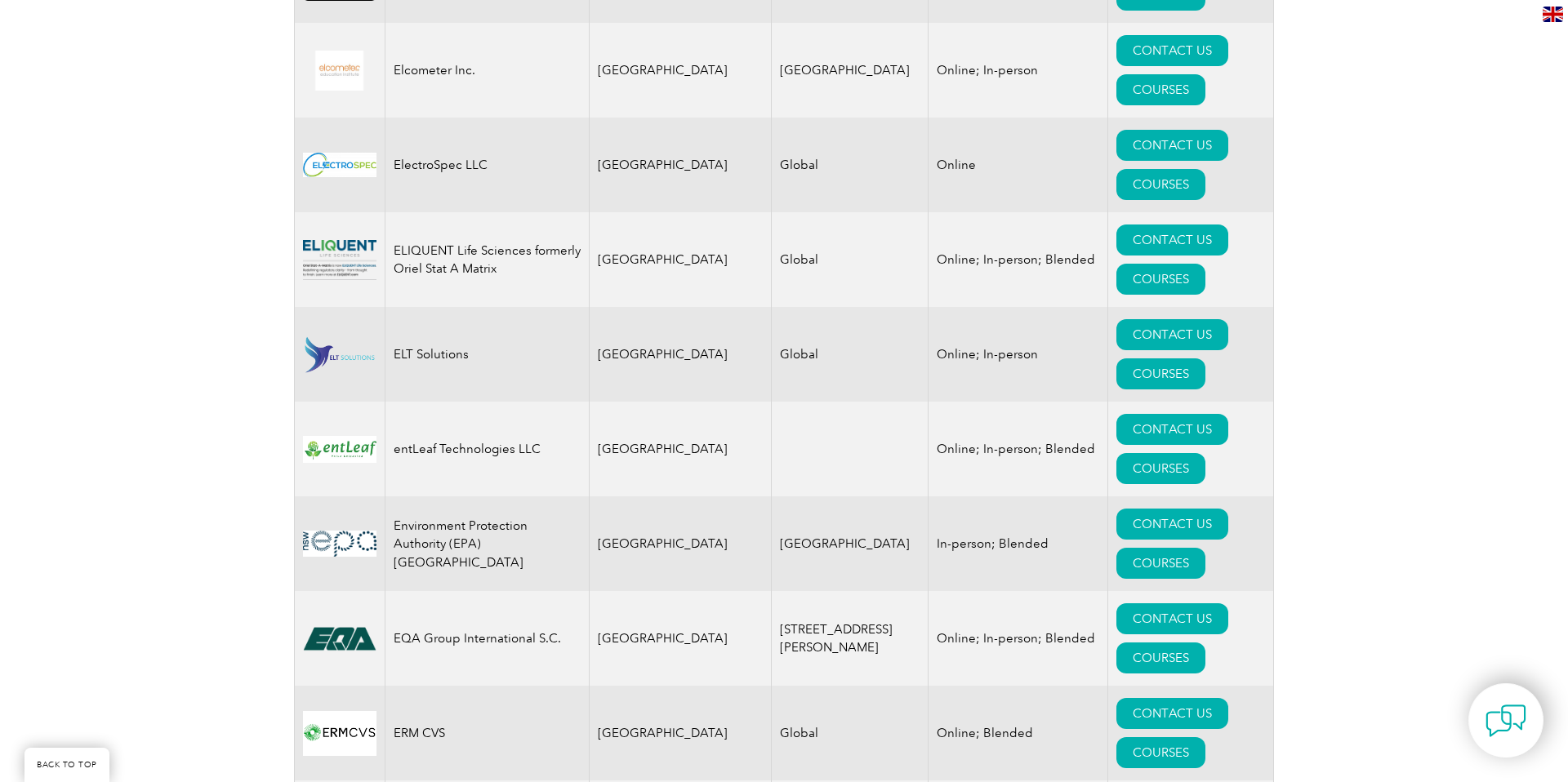
scroll to position [7818, 0]
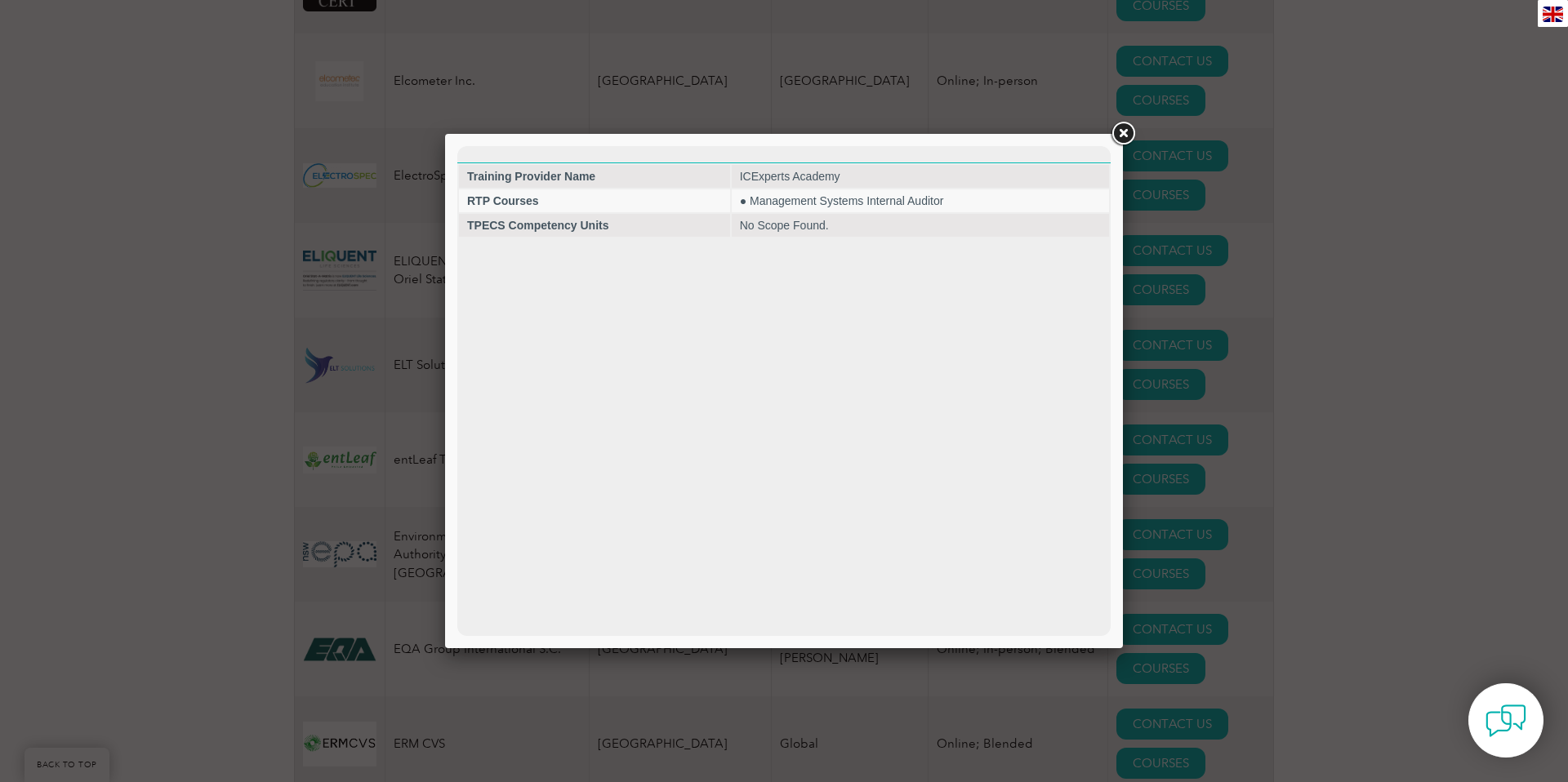
scroll to position [0, 0]
click at [1120, 135] on link at bounding box center [1122, 134] width 29 height 29
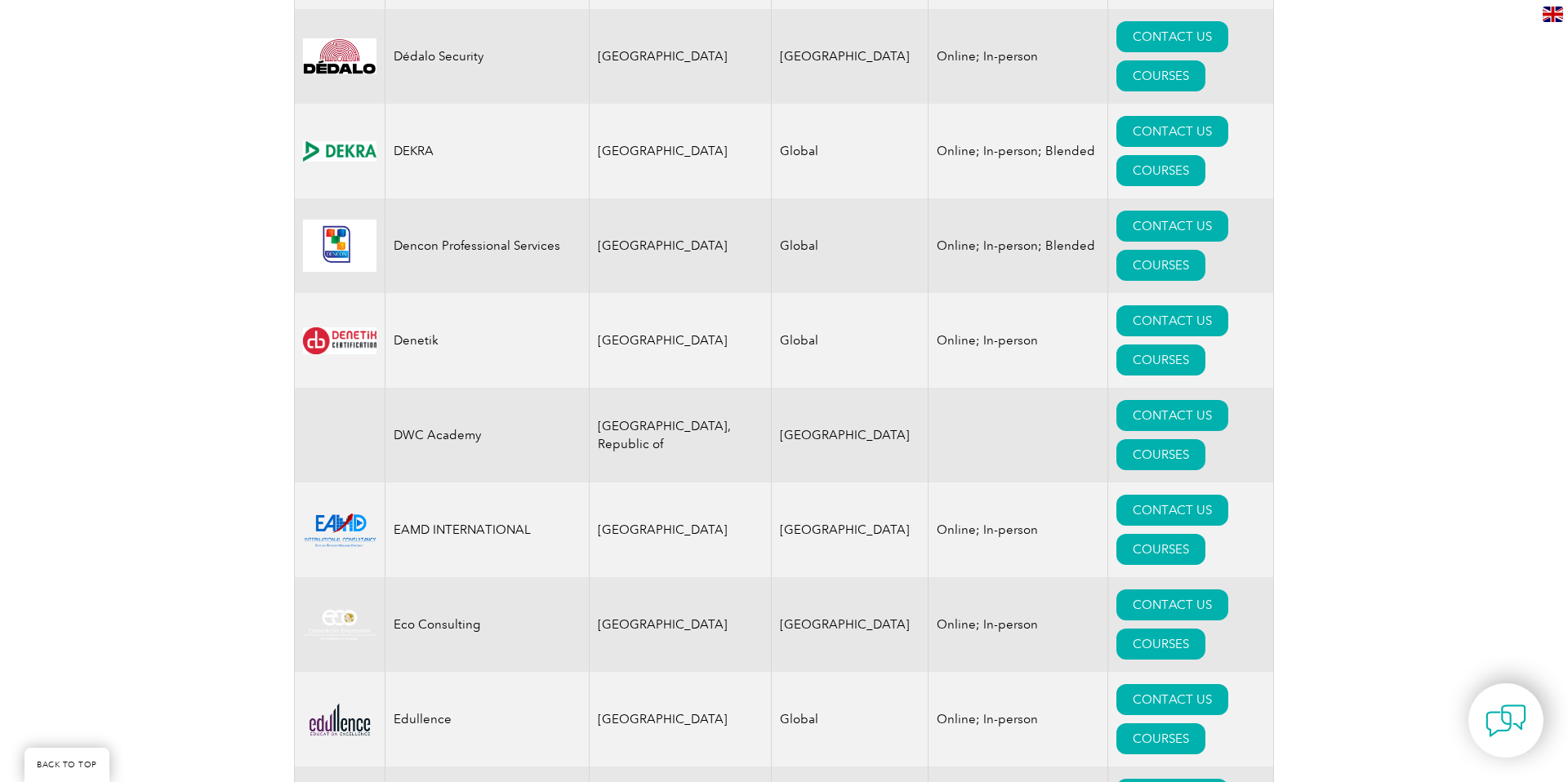
scroll to position [6989, 0]
